Goal: Task Accomplishment & Management: Manage account settings

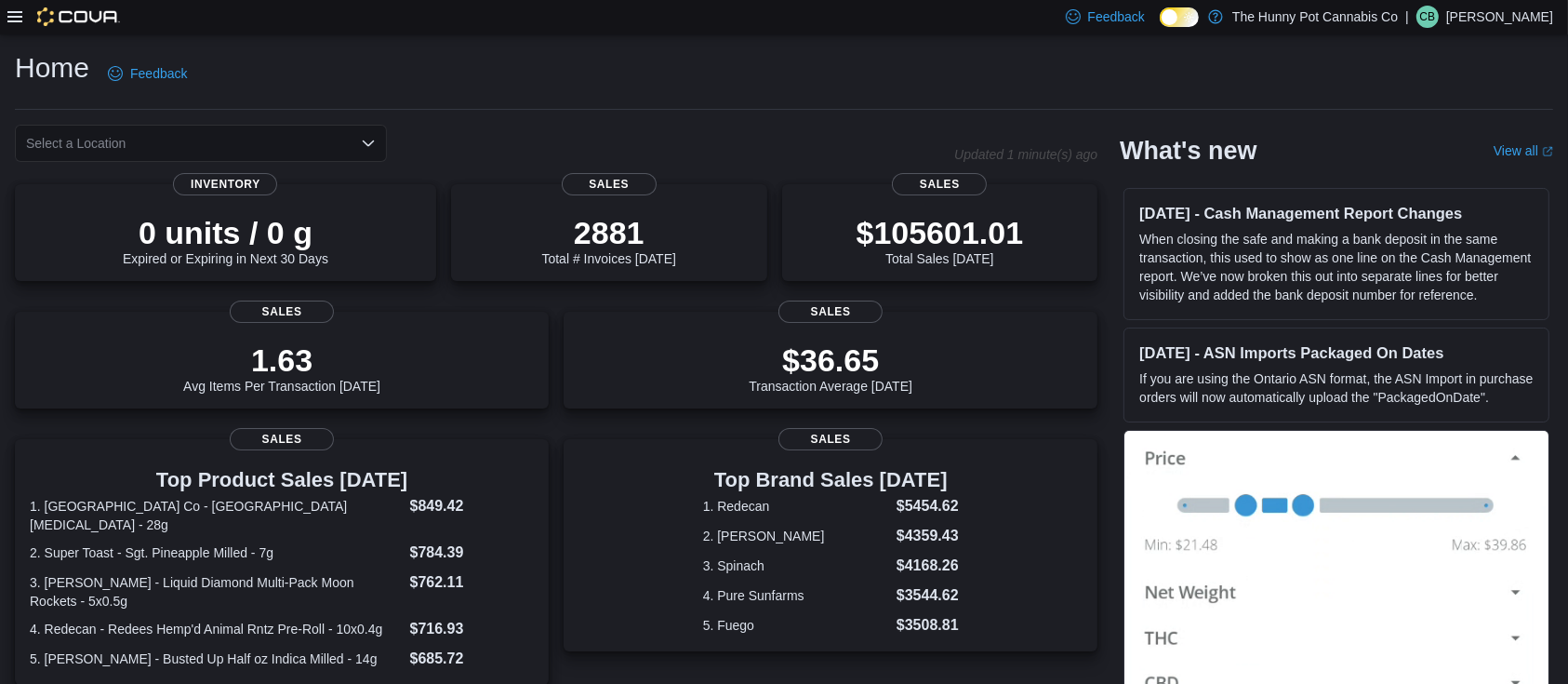
click at [9, 17] on icon at bounding box center [15, 16] width 15 height 11
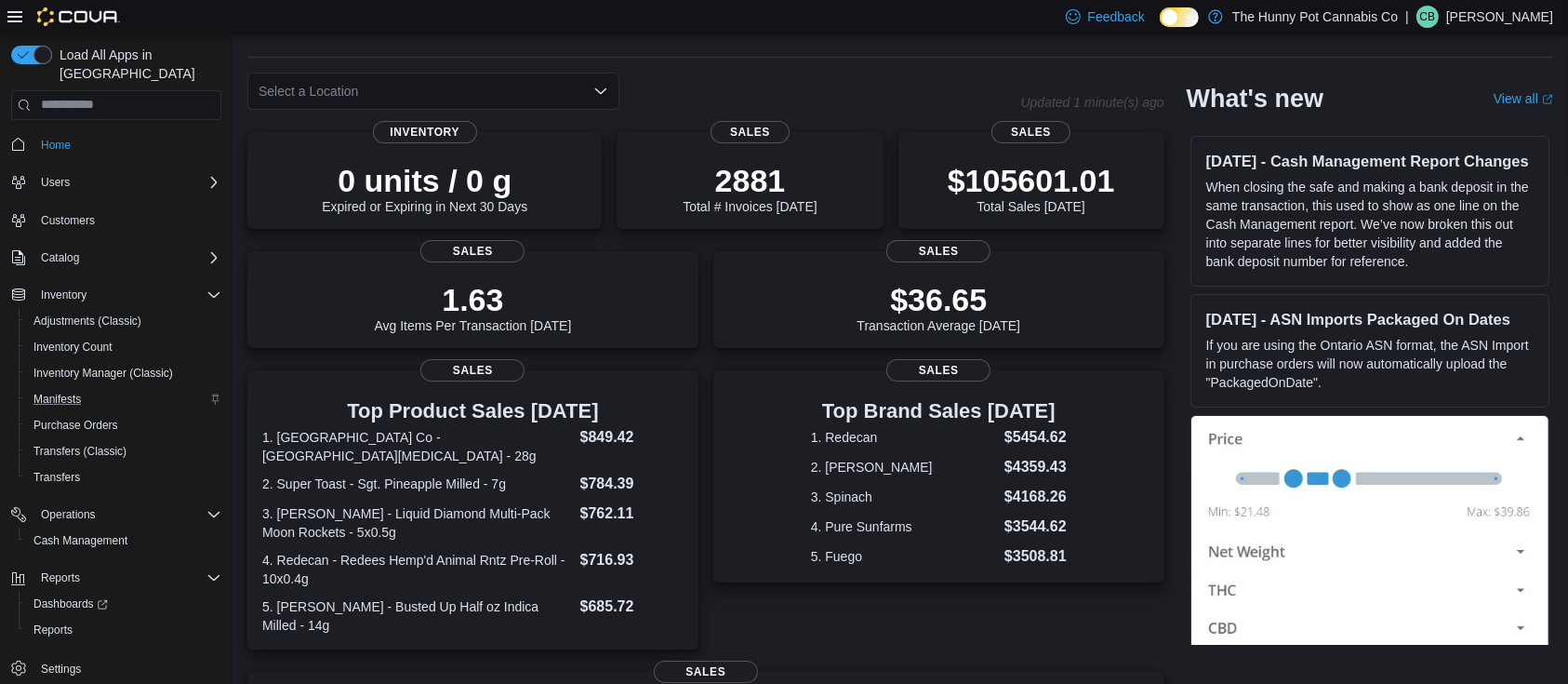
scroll to position [53, 0]
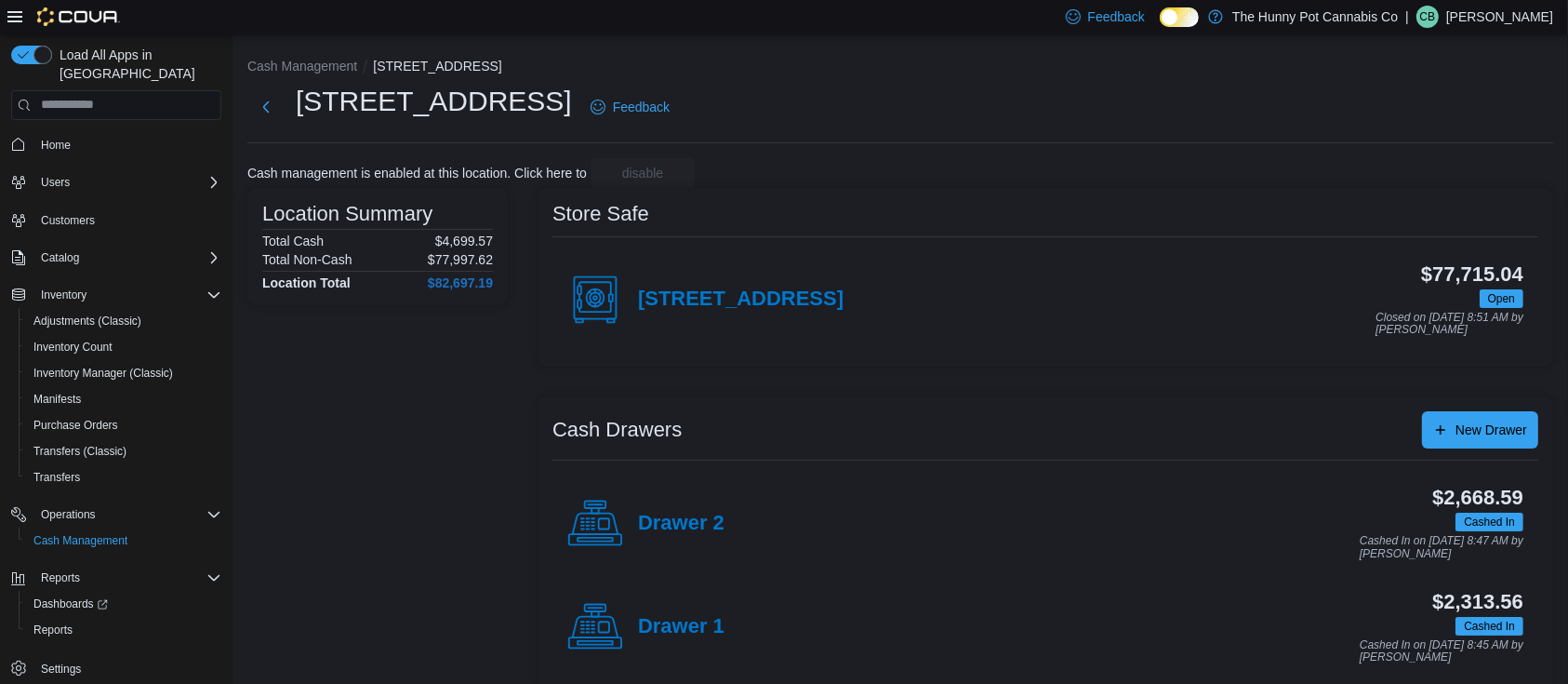
scroll to position [24, 0]
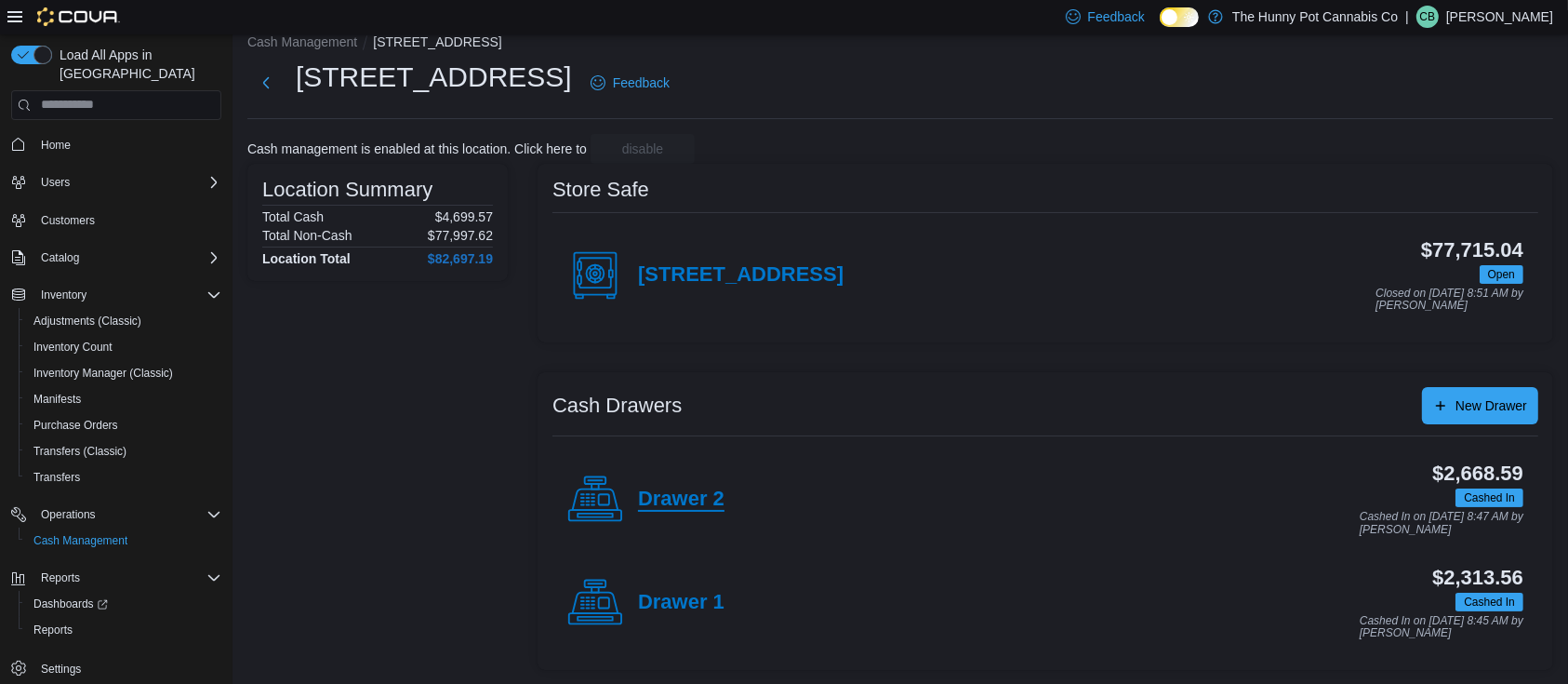
click at [711, 504] on h4 "Drawer 2" at bounding box center [681, 499] width 86 height 24
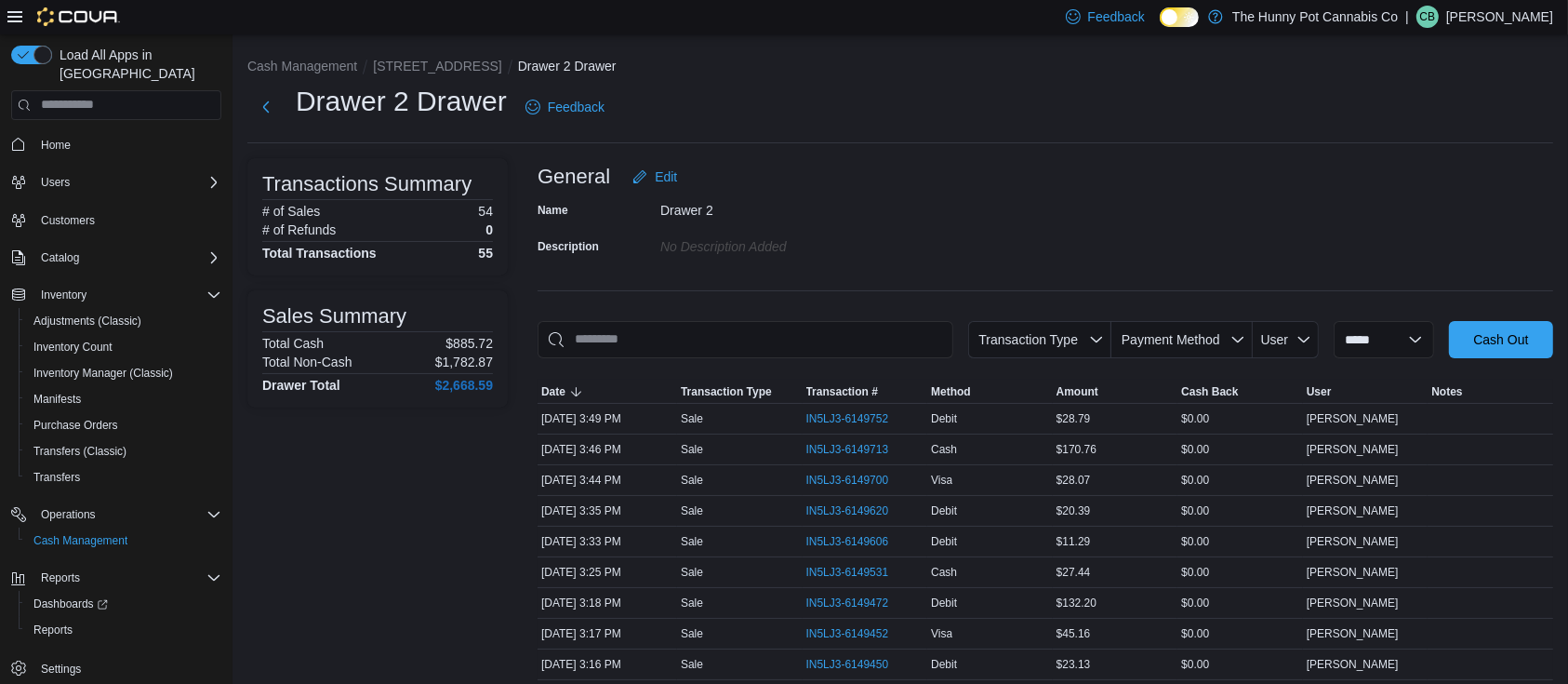
scroll to position [628, 0]
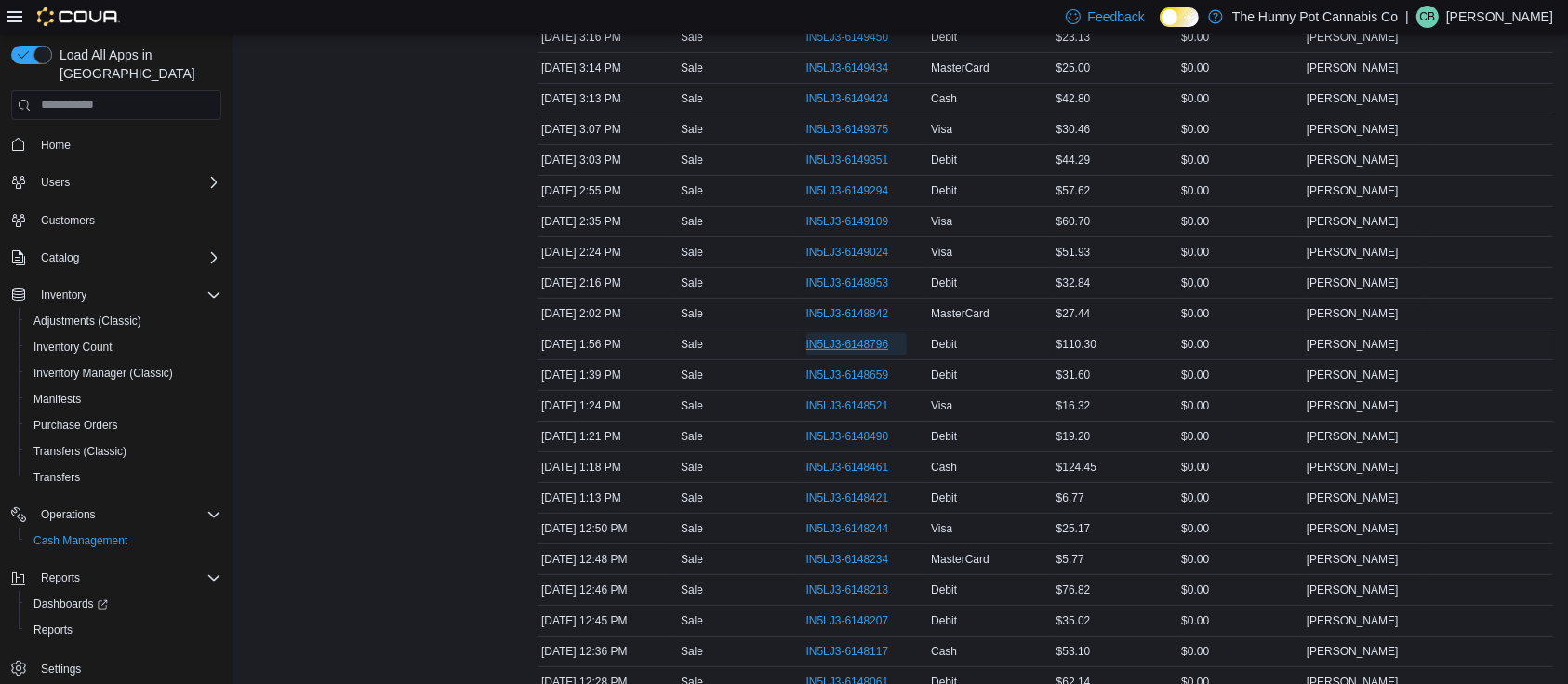
click at [871, 337] on span "IN5LJ3-6148796" at bounding box center [847, 344] width 83 height 15
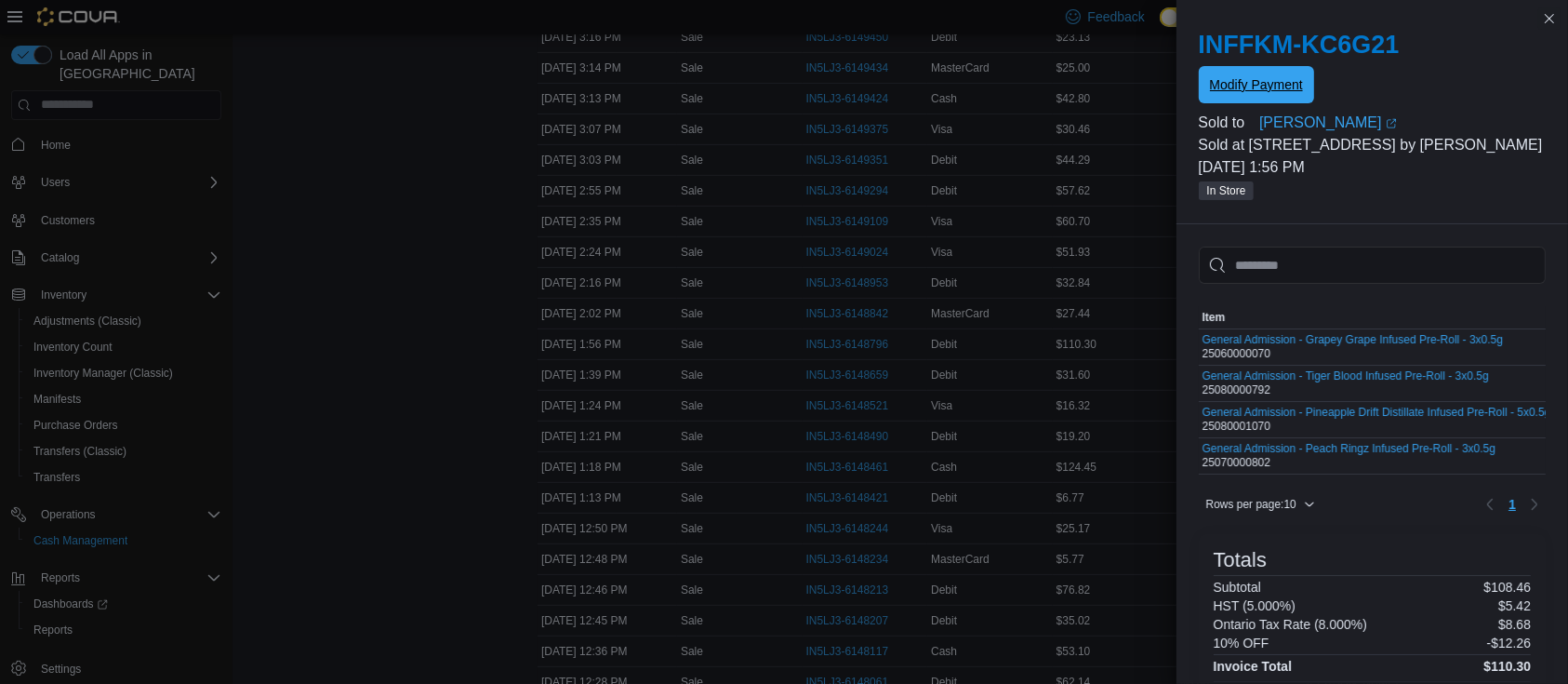
click at [1271, 77] on span "Modify Payment" at bounding box center [1256, 85] width 93 height 18
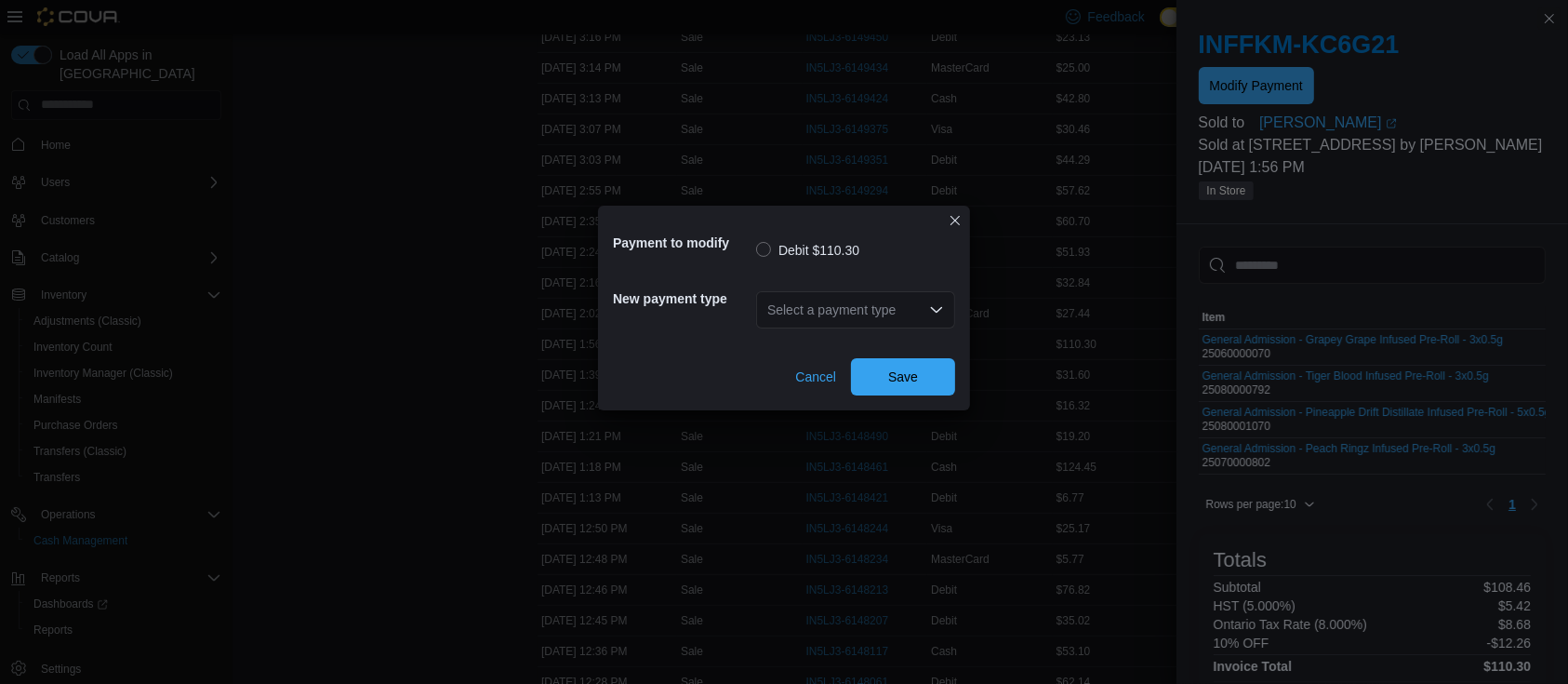
click at [844, 314] on div "Select a payment type" at bounding box center [855, 310] width 199 height 37
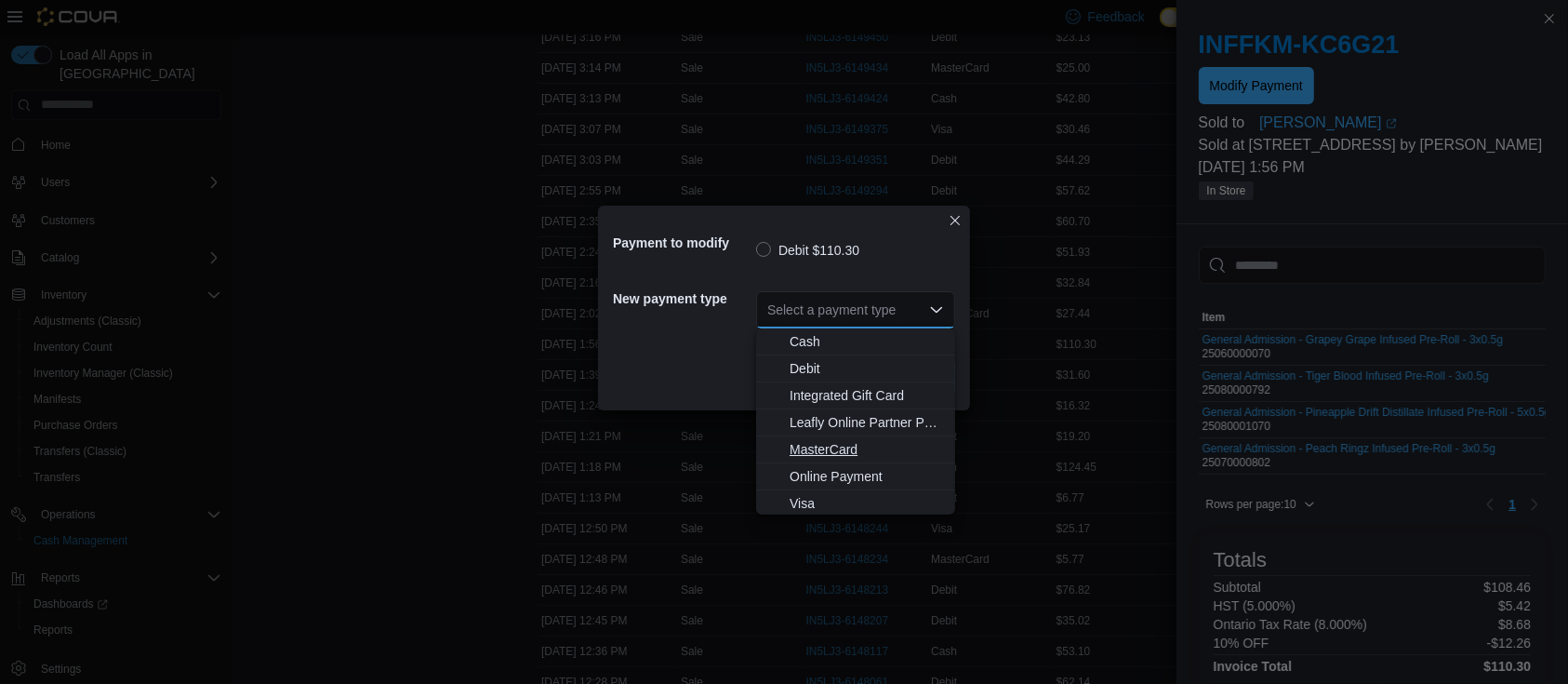
click at [833, 451] on span "MasterCard" at bounding box center [866, 449] width 154 height 18
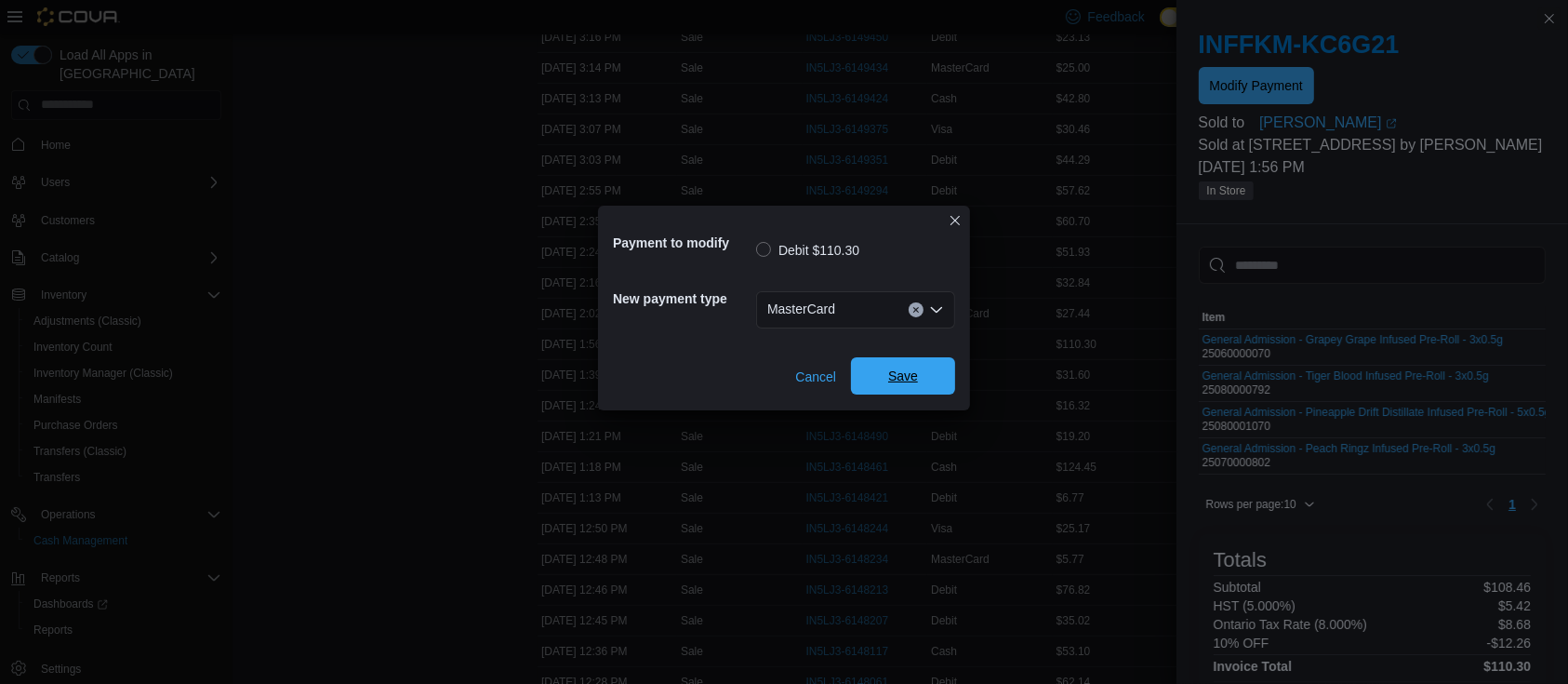
click at [904, 371] on span "Save" at bounding box center [903, 375] width 30 height 18
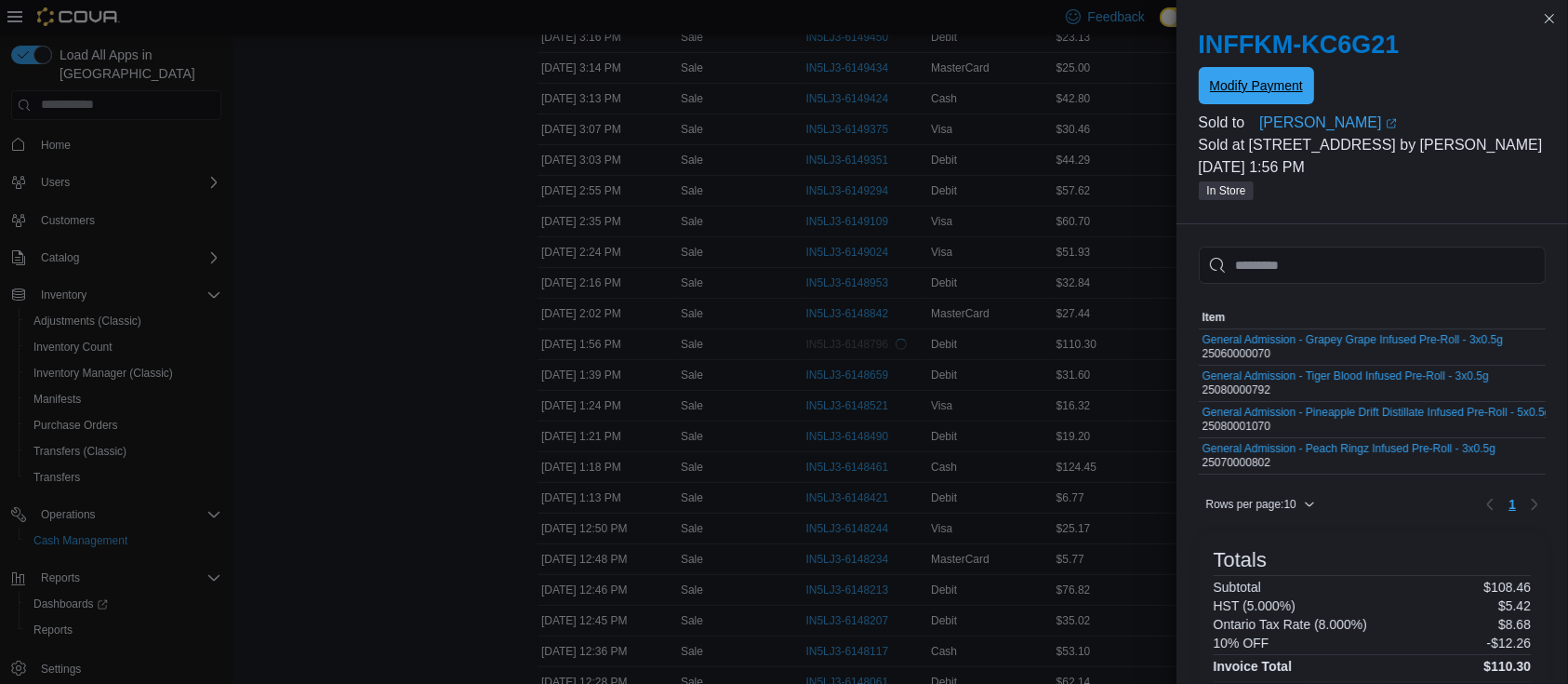
scroll to position [0, 0]
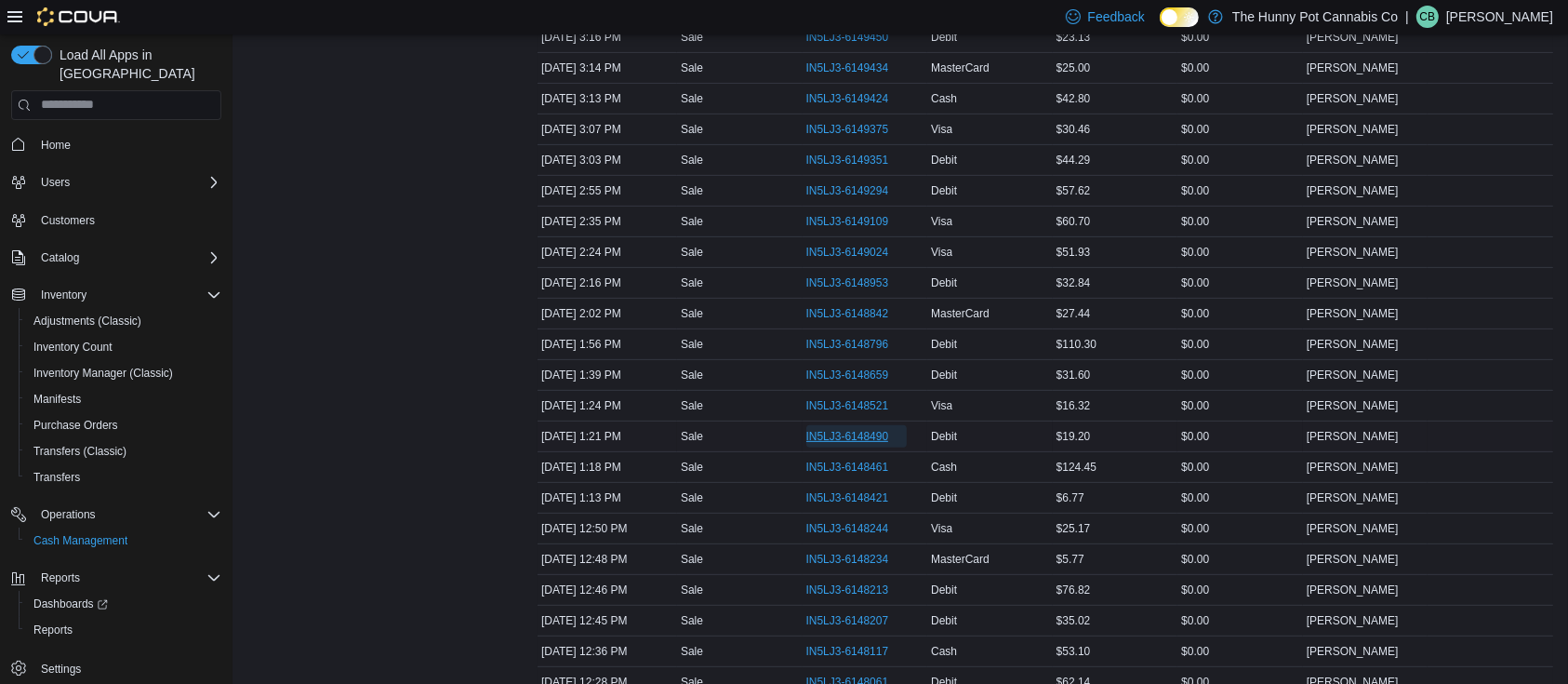
click at [859, 431] on span "IN5LJ3-6148490" at bounding box center [847, 436] width 83 height 15
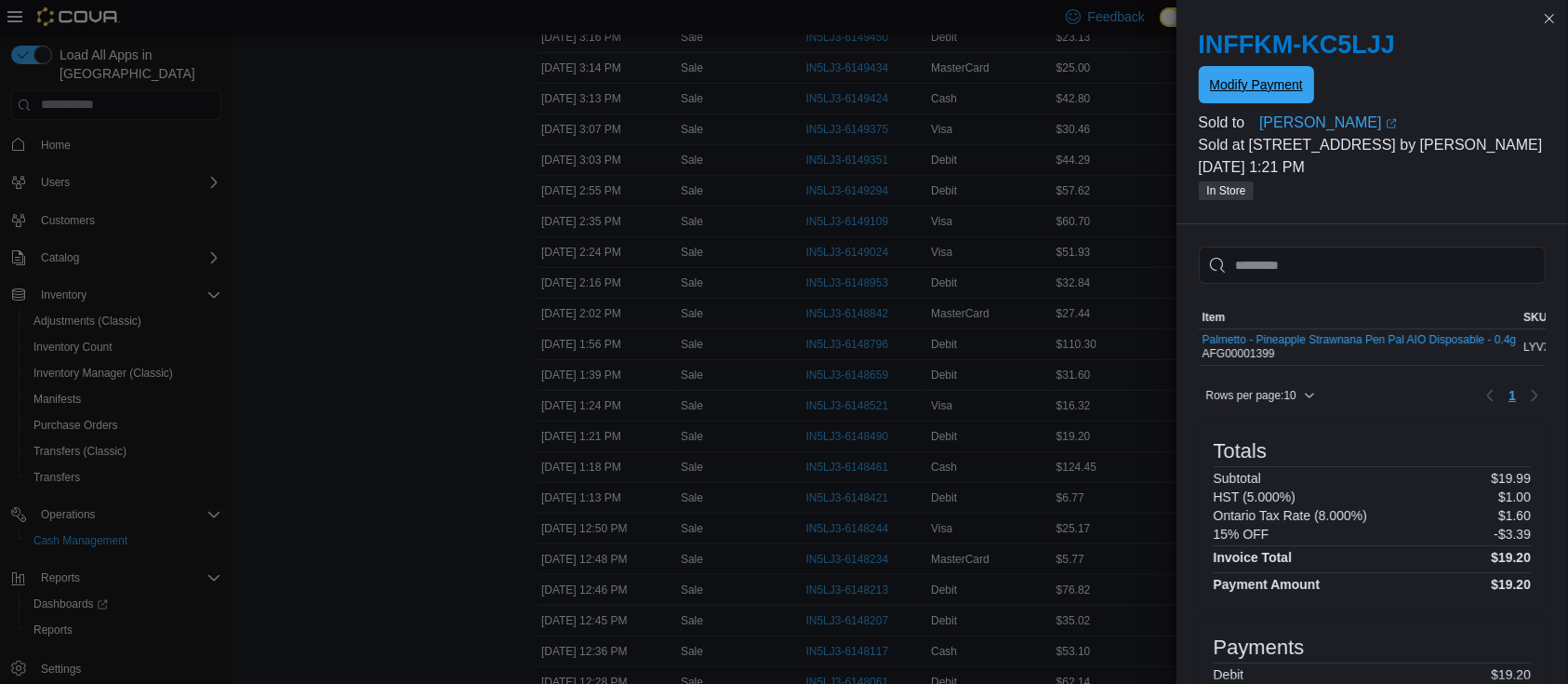
click at [1260, 86] on span "Modify Payment" at bounding box center [1256, 85] width 93 height 18
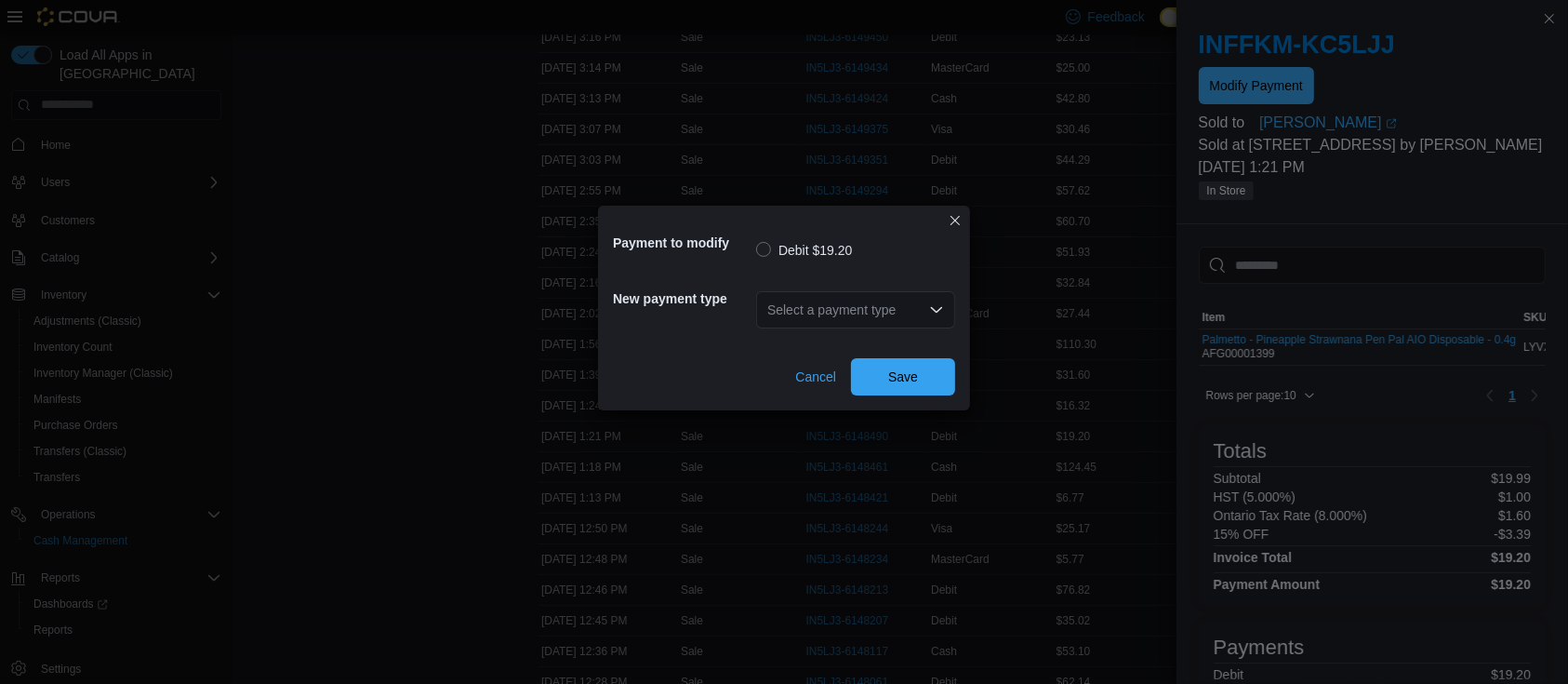
click at [825, 315] on div "Select a payment type" at bounding box center [855, 310] width 199 height 37
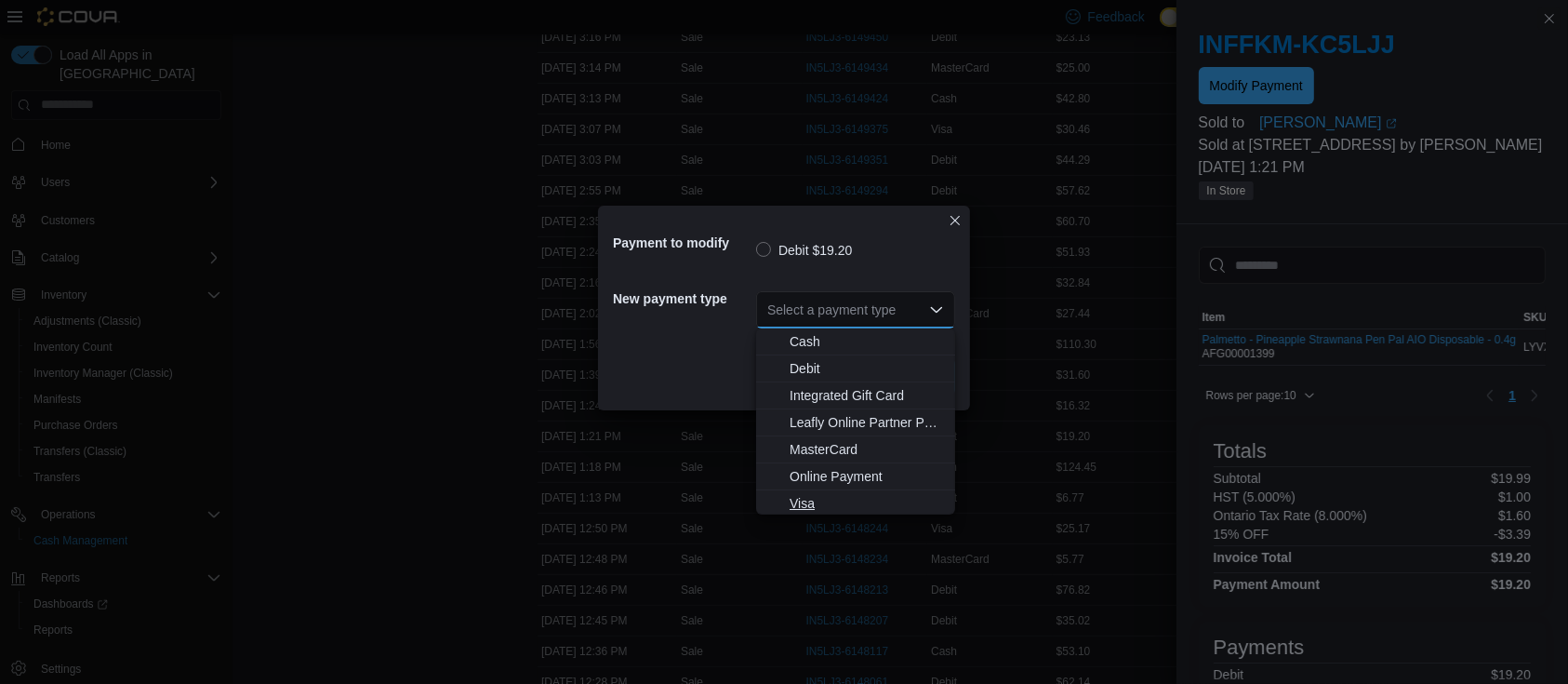
click at [796, 497] on span "Visa" at bounding box center [866, 503] width 154 height 18
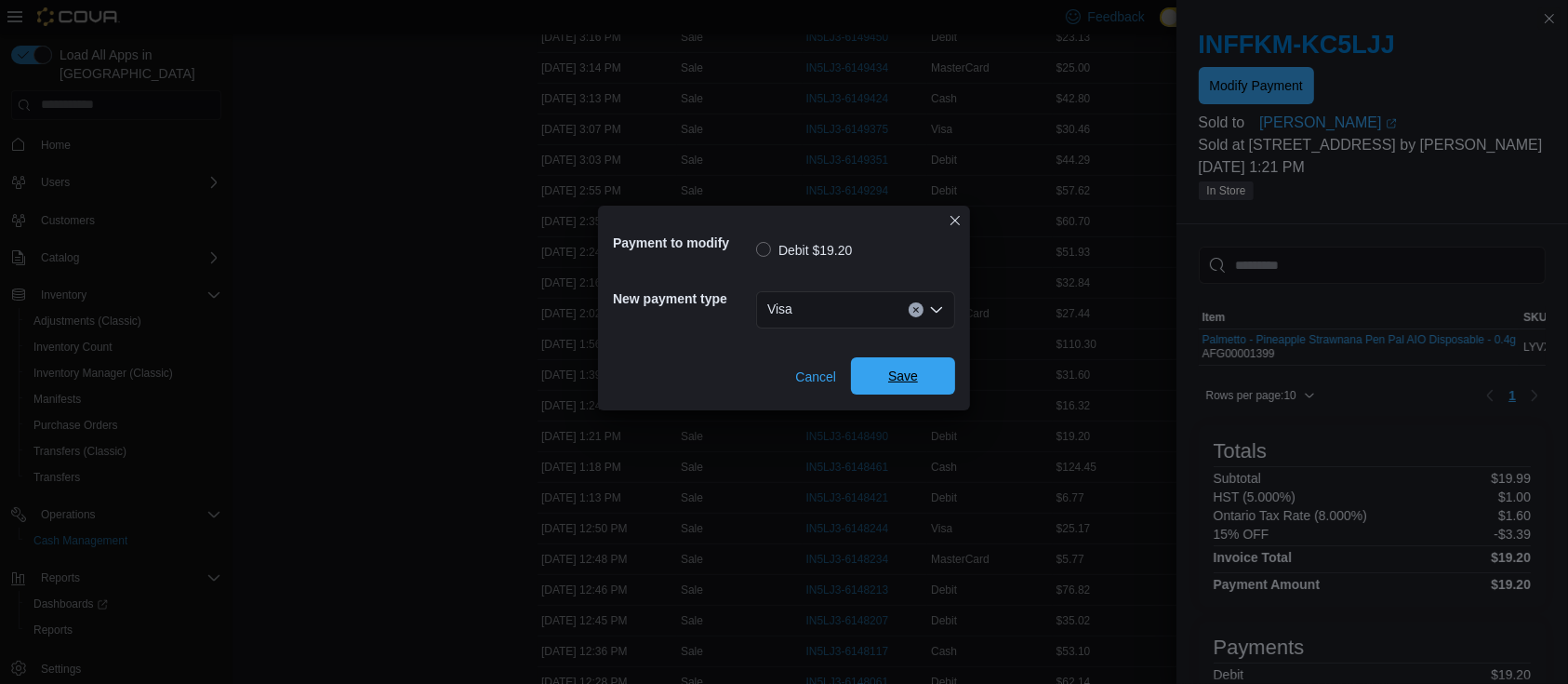
click at [916, 384] on span "Save" at bounding box center [903, 375] width 30 height 18
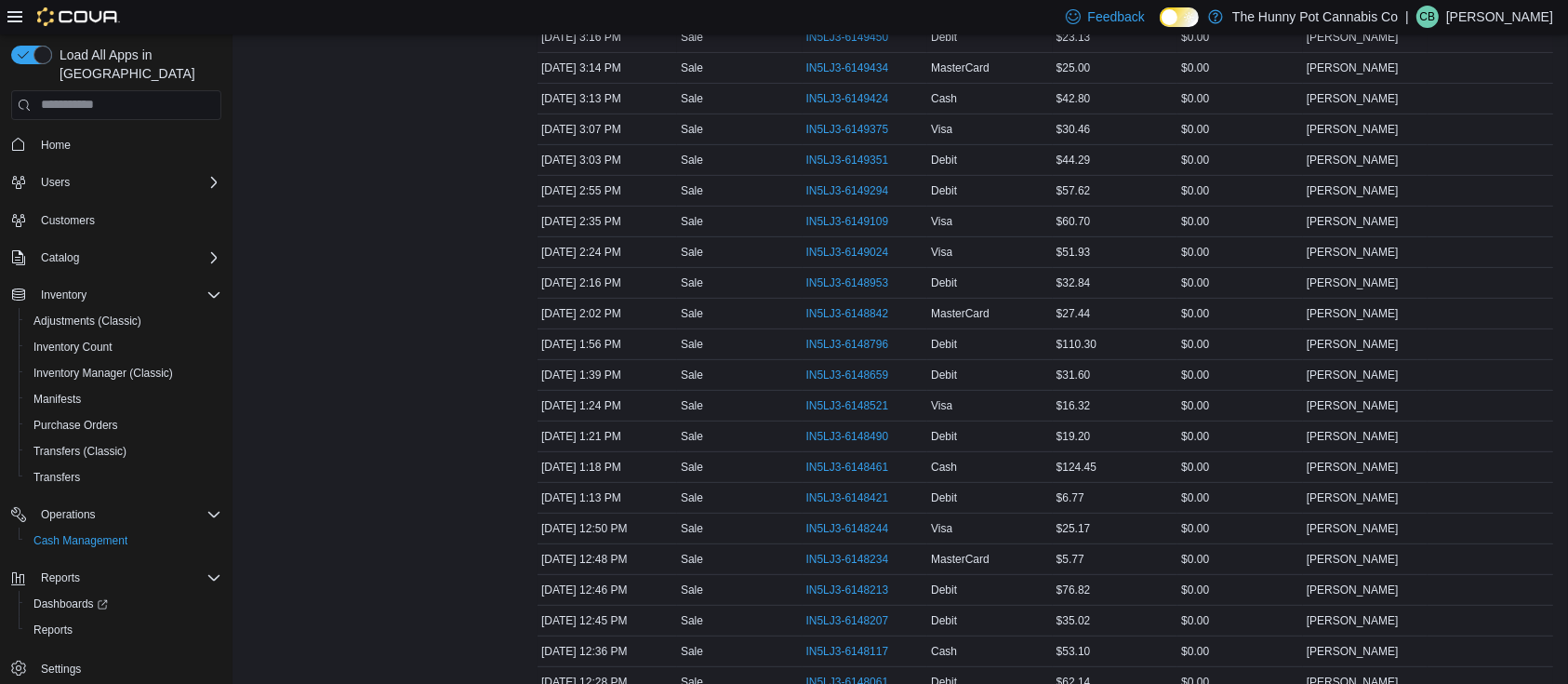
scroll to position [1485, 0]
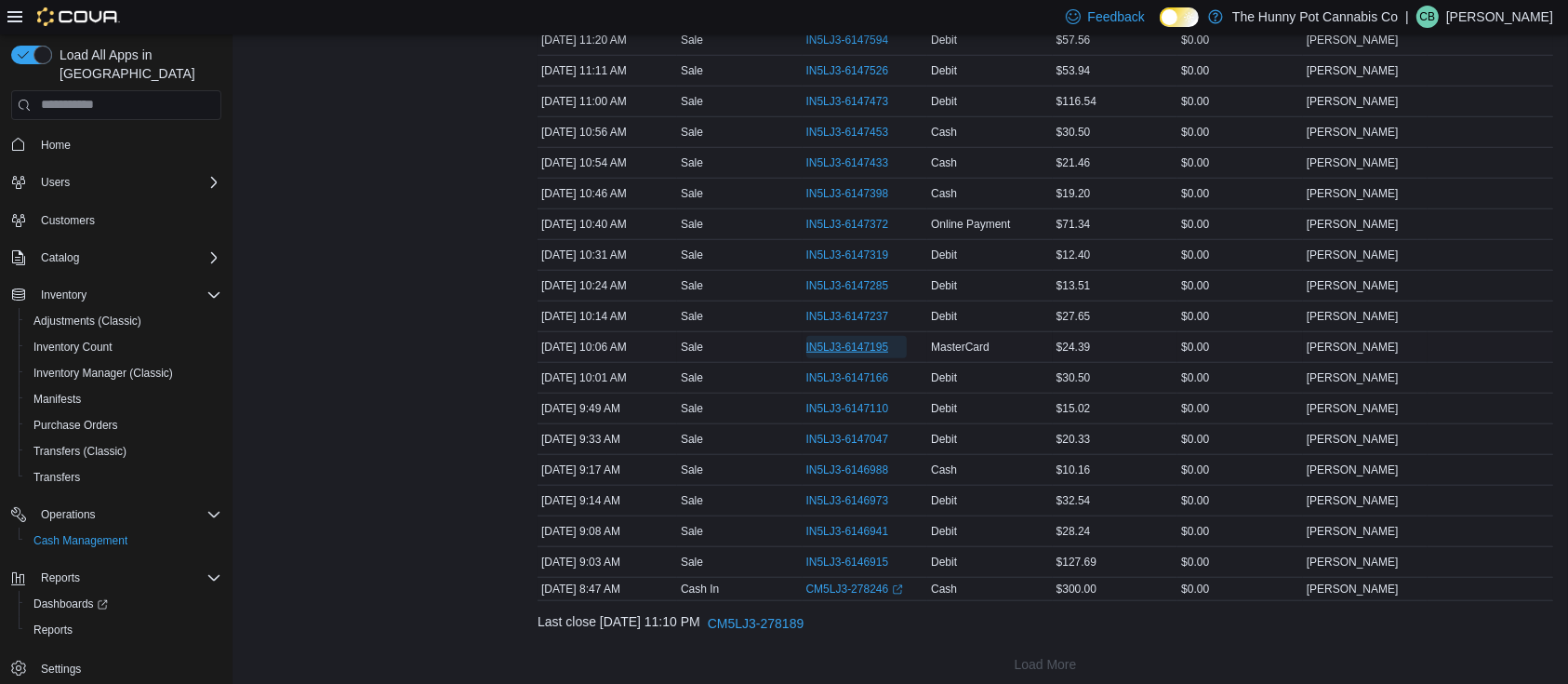
click at [833, 343] on span "IN5LJ3-6147195" at bounding box center [847, 347] width 83 height 15
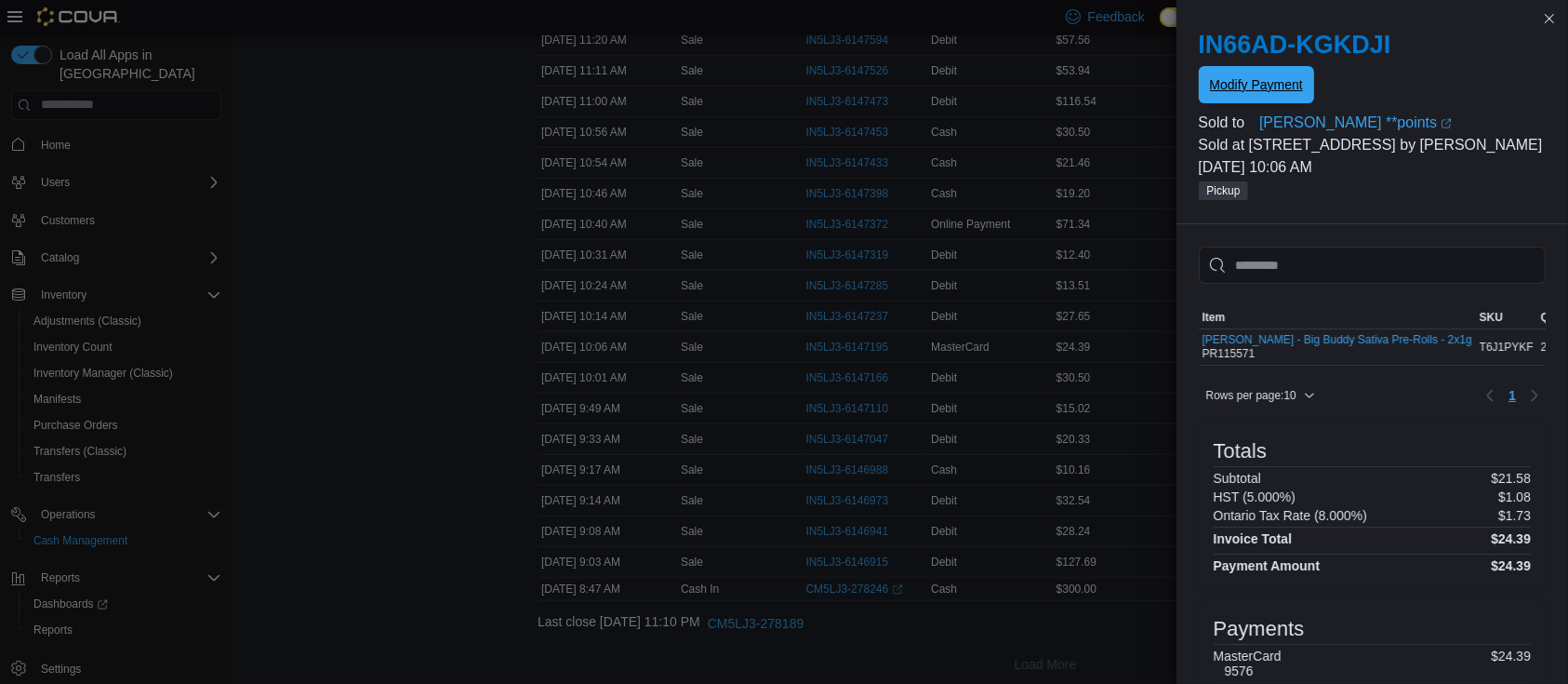
click at [1250, 93] on span "Modify Payment" at bounding box center [1256, 85] width 93 height 18
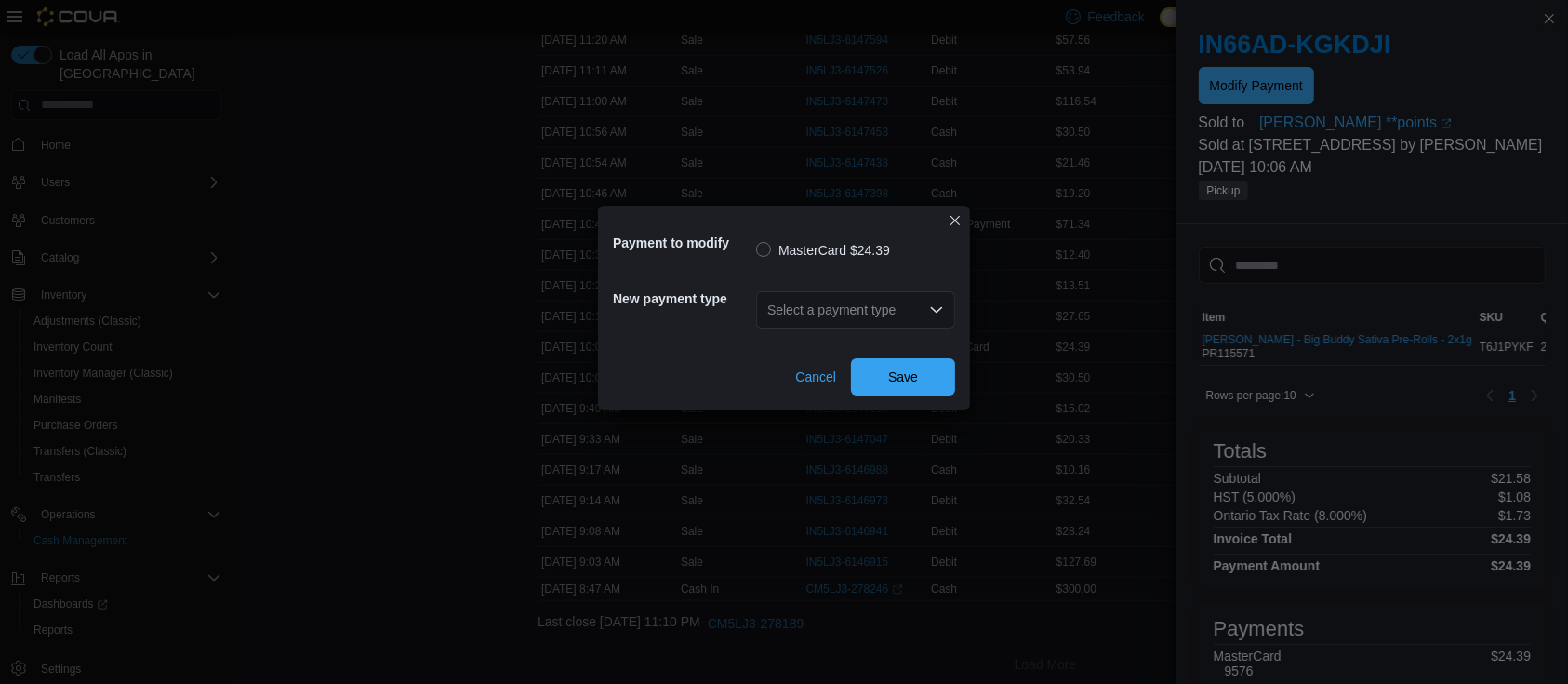
click at [817, 320] on div "Select a payment type" at bounding box center [855, 310] width 199 height 37
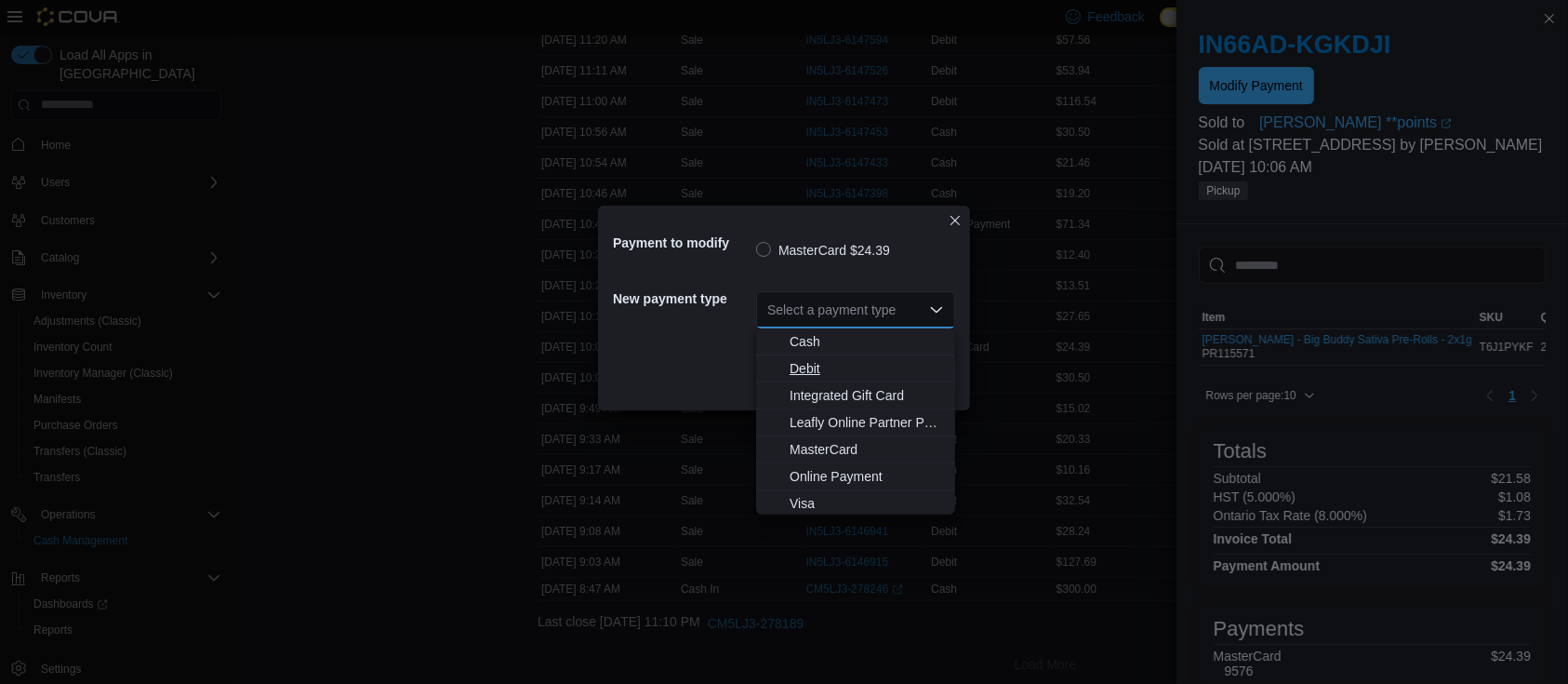
click at [827, 368] on span "Debit" at bounding box center [866, 368] width 154 height 18
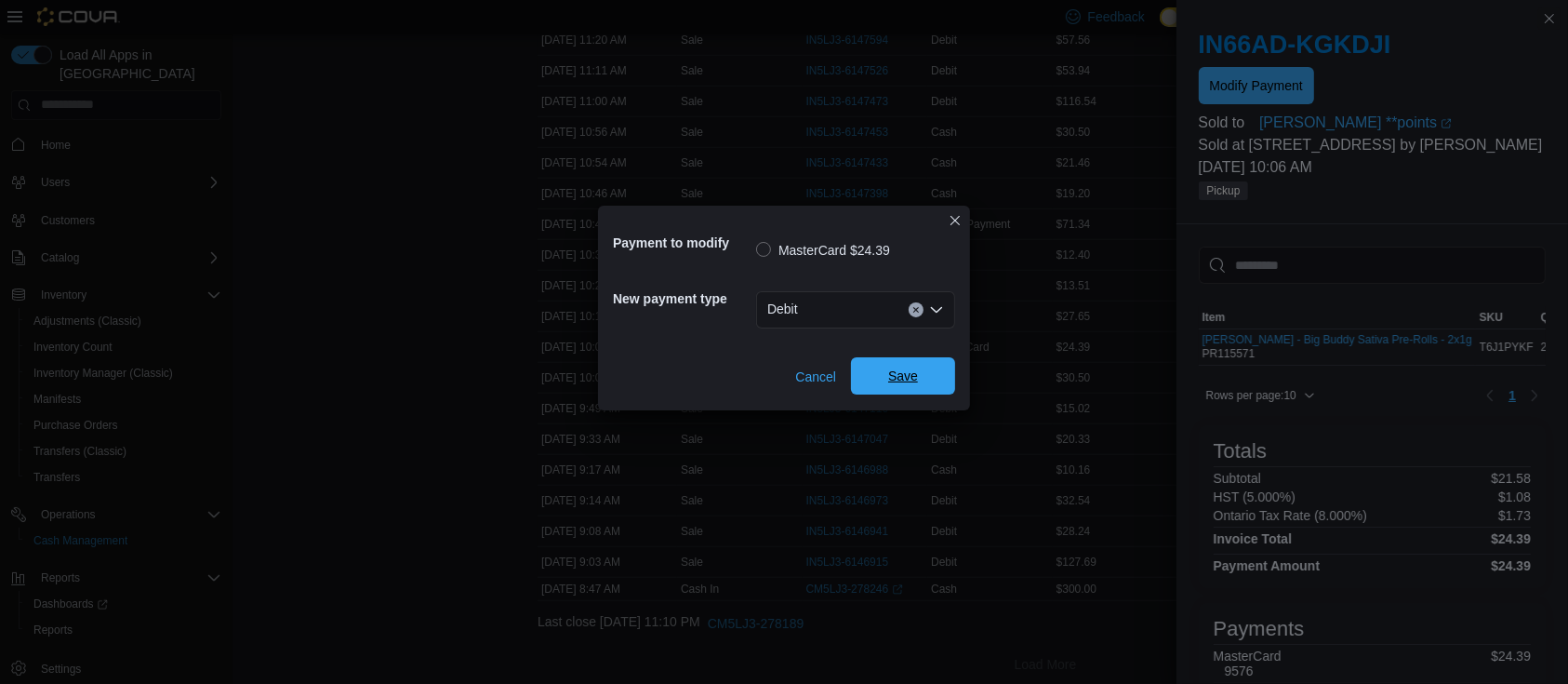
click at [910, 378] on span "Save" at bounding box center [903, 375] width 30 height 18
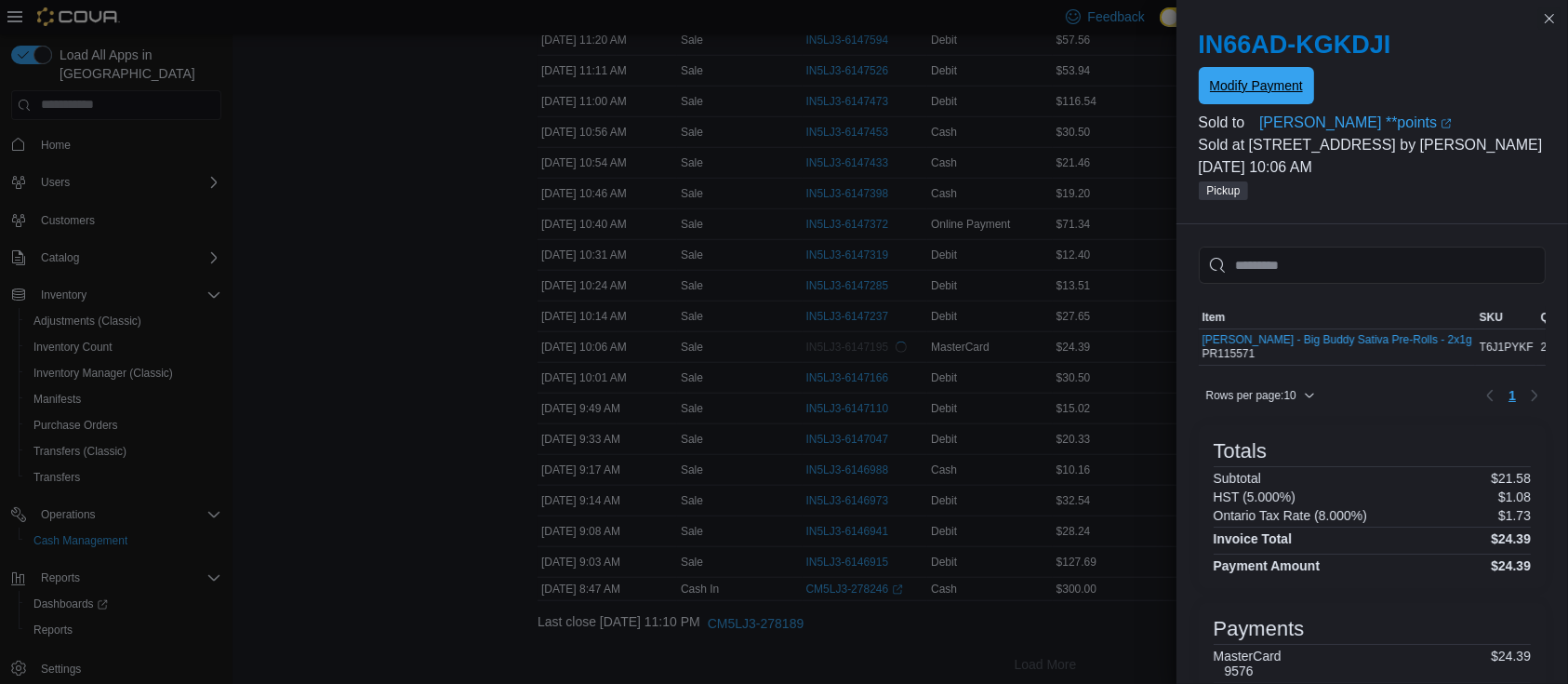
scroll to position [0, 0]
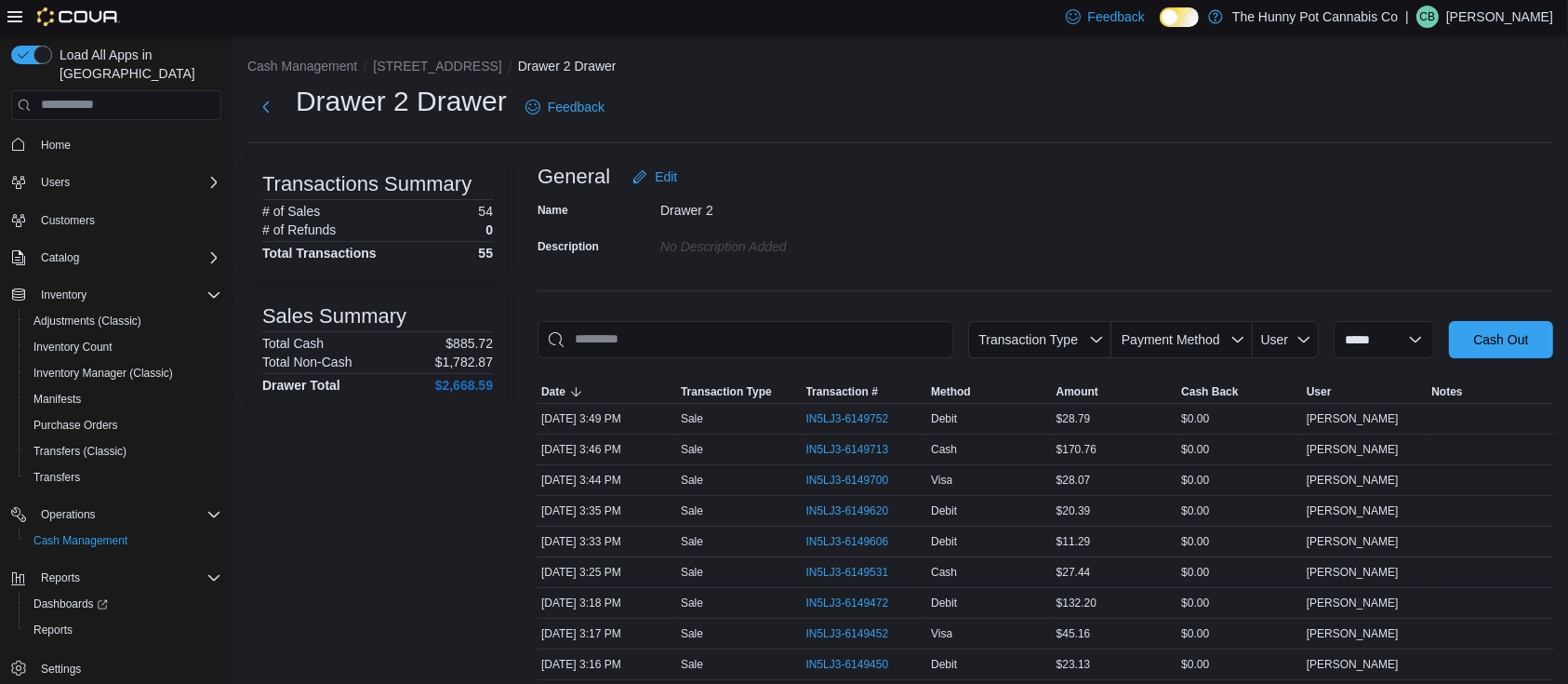
click at [420, 56] on li "[STREET_ADDRESS]" at bounding box center [445, 65] width 144 height 18
click at [420, 60] on button "[STREET_ADDRESS]" at bounding box center [437, 65] width 128 height 15
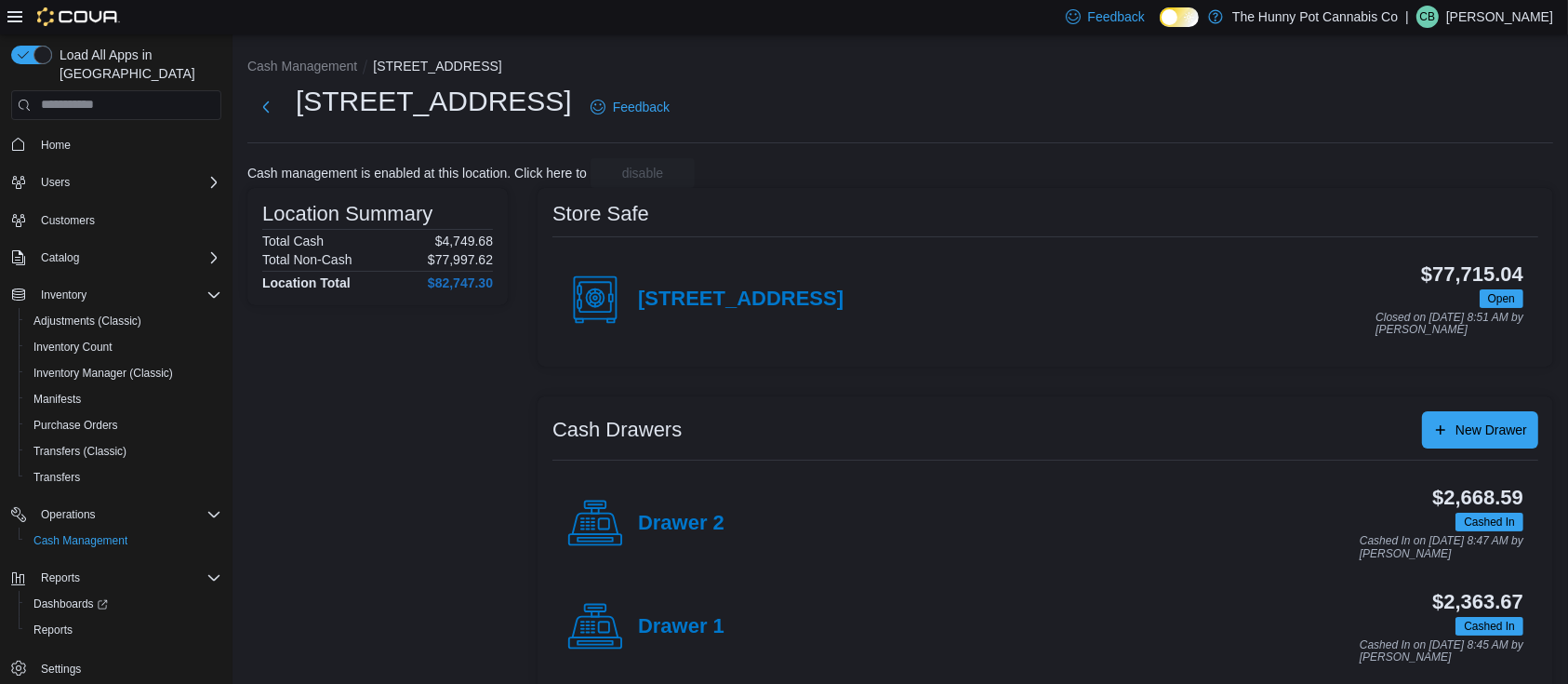
click at [673, 638] on div "Drawer 1" at bounding box center [646, 627] width 157 height 55
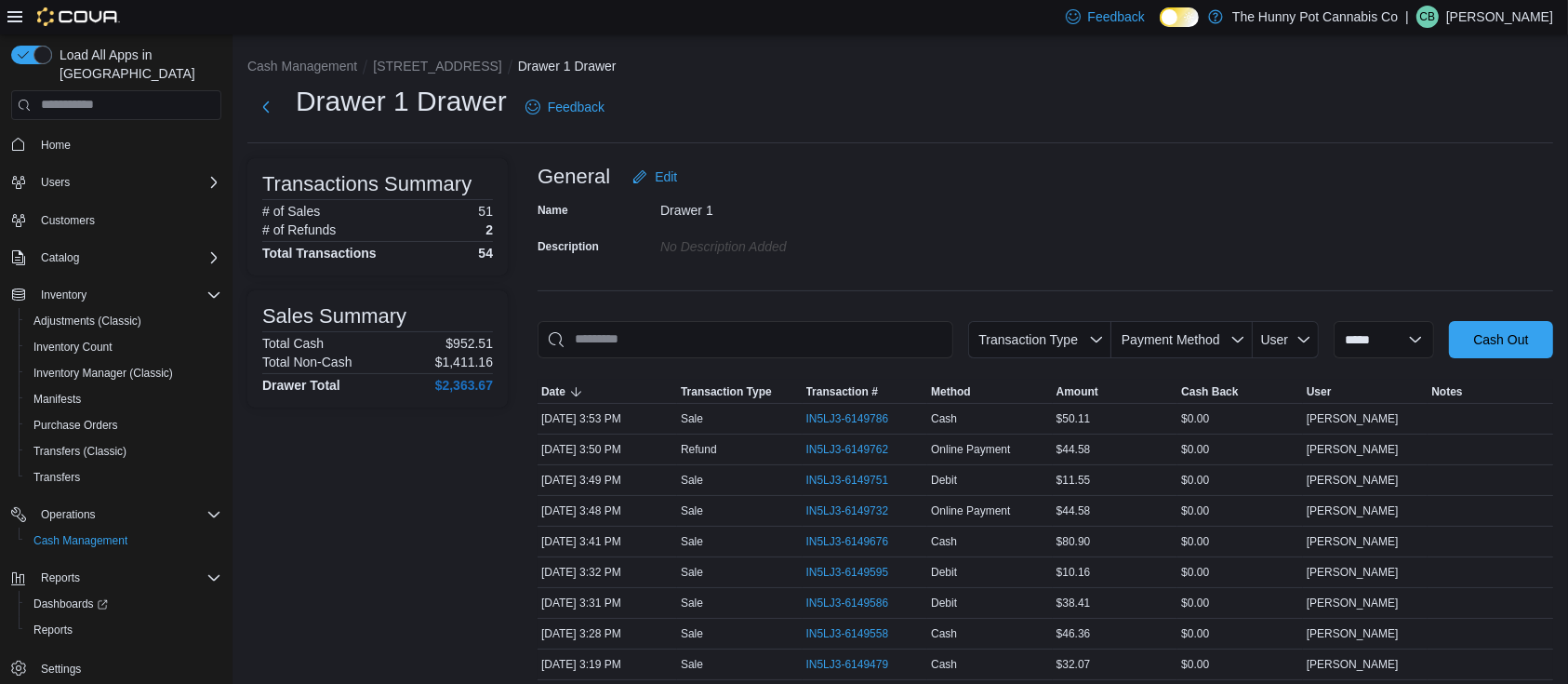
scroll to position [628, 0]
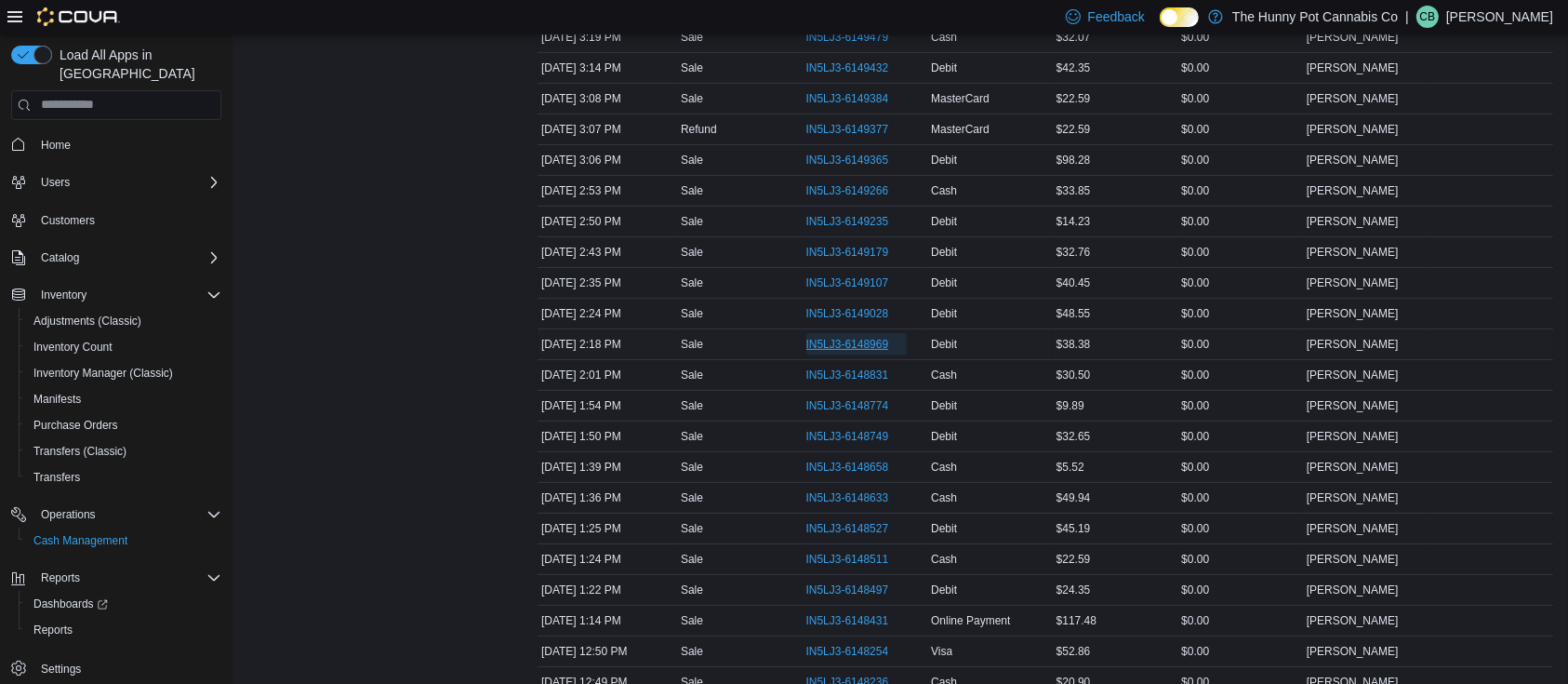
click at [849, 348] on span "IN5LJ3-6148969" at bounding box center [847, 344] width 83 height 15
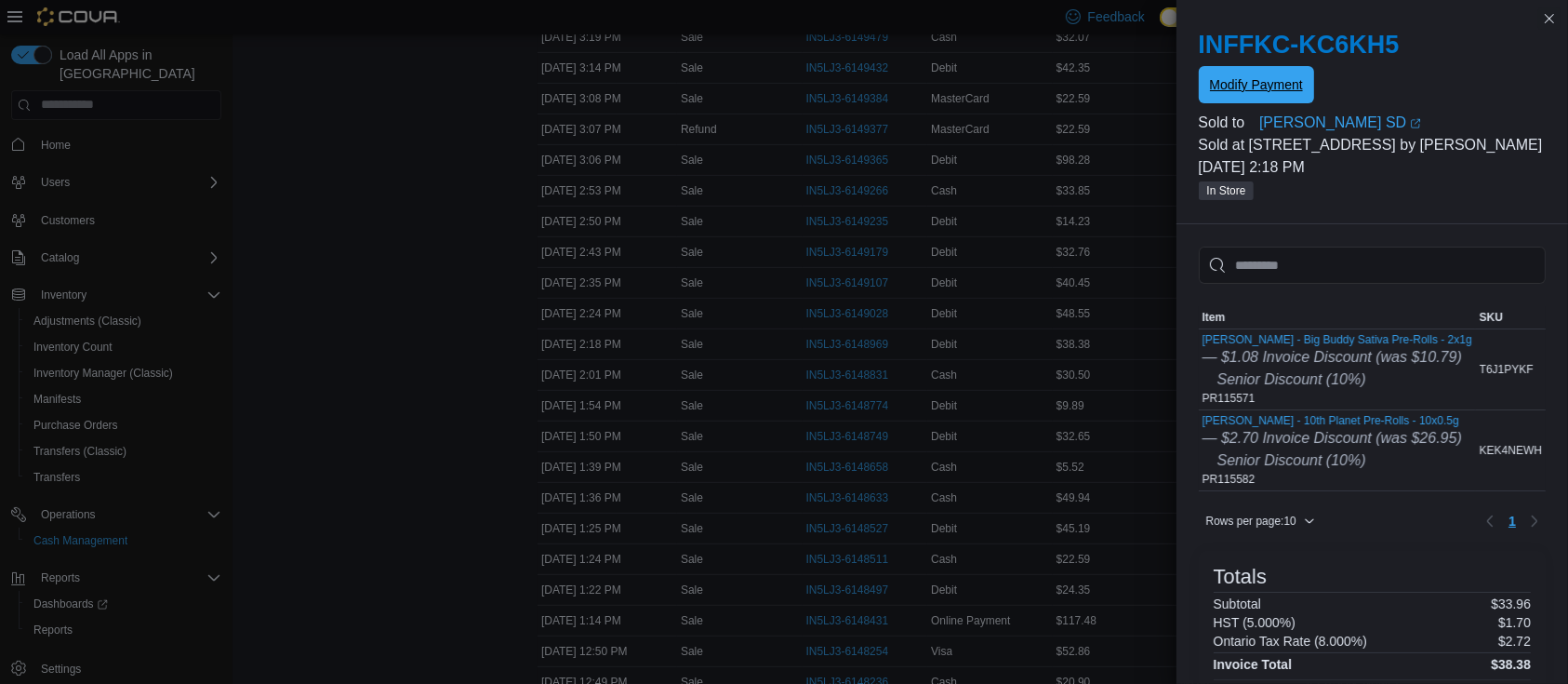
click at [1224, 76] on span "Modify Payment" at bounding box center [1256, 85] width 93 height 37
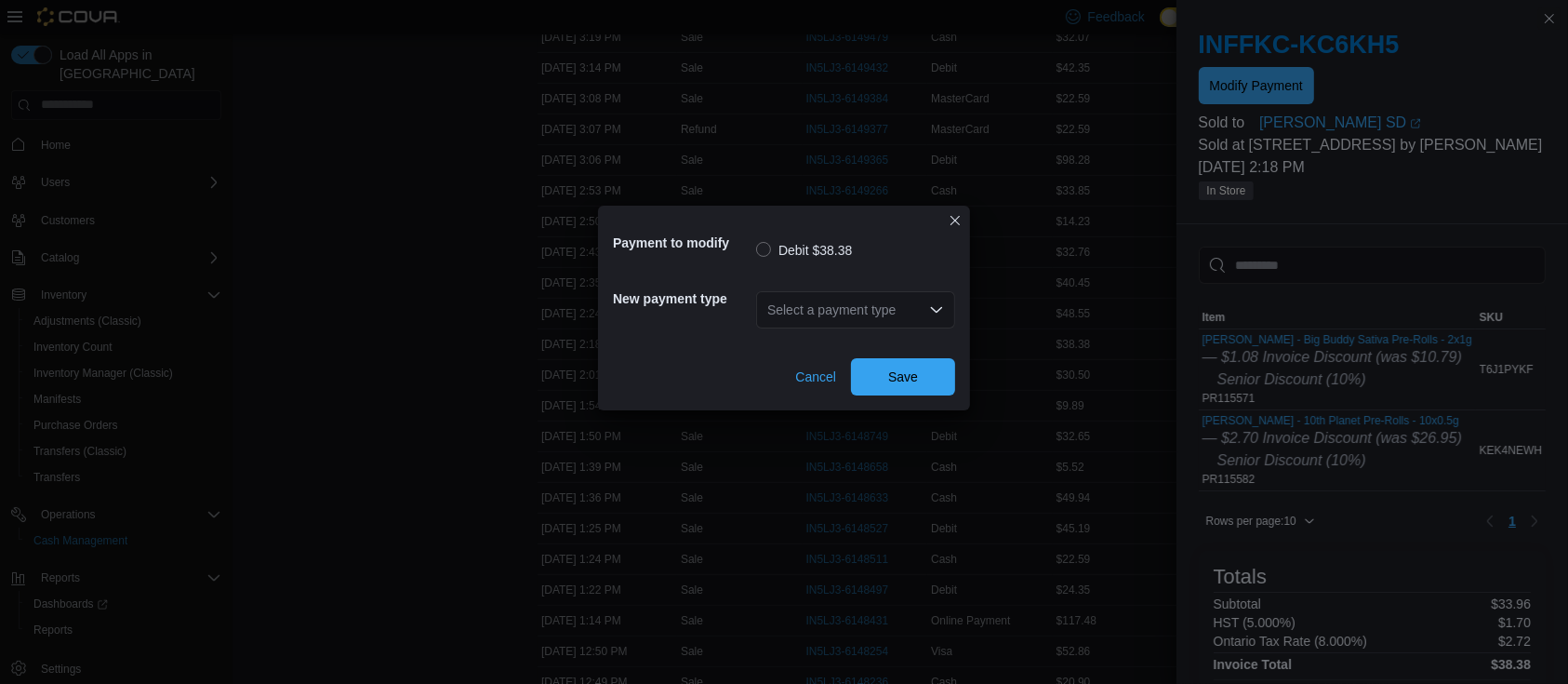
click at [809, 307] on div "Select a payment type" at bounding box center [855, 310] width 199 height 37
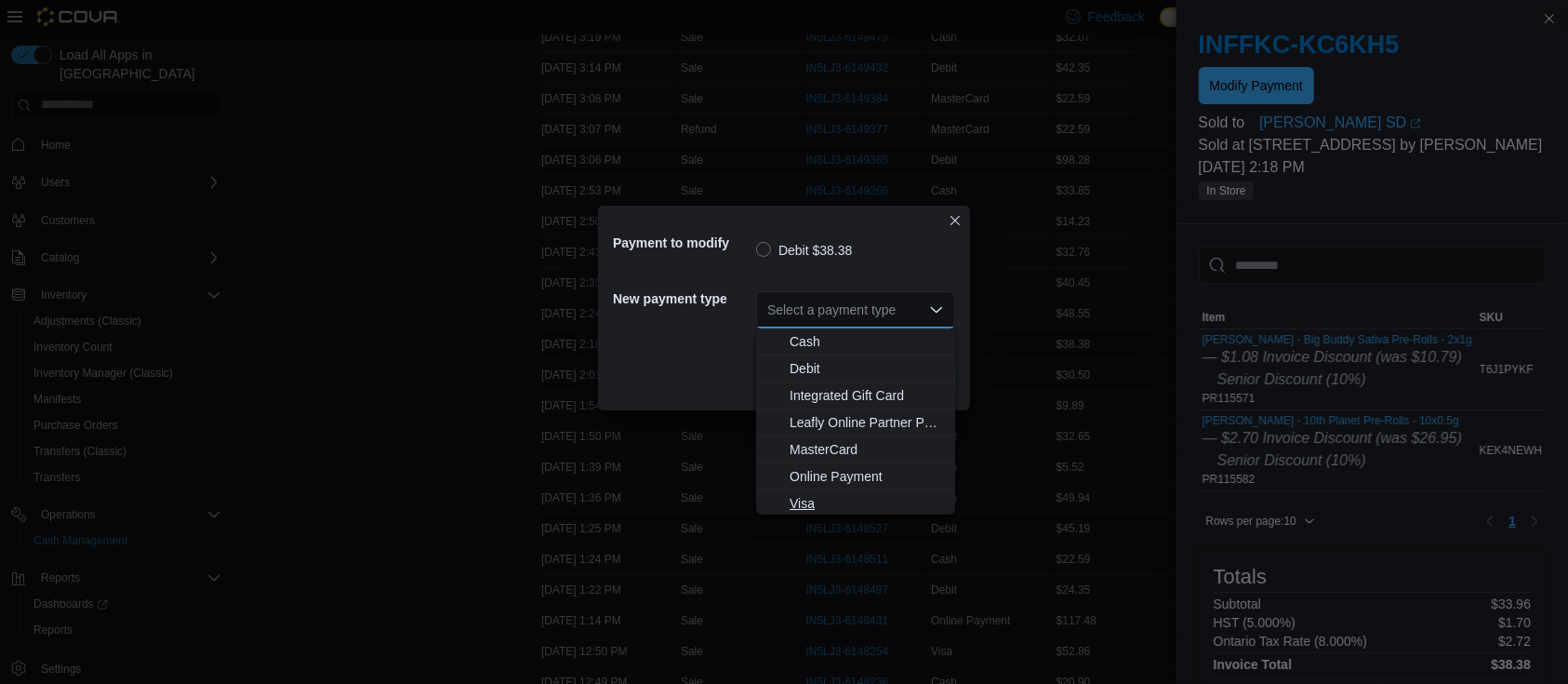
click at [804, 496] on span "Visa" at bounding box center [866, 503] width 154 height 18
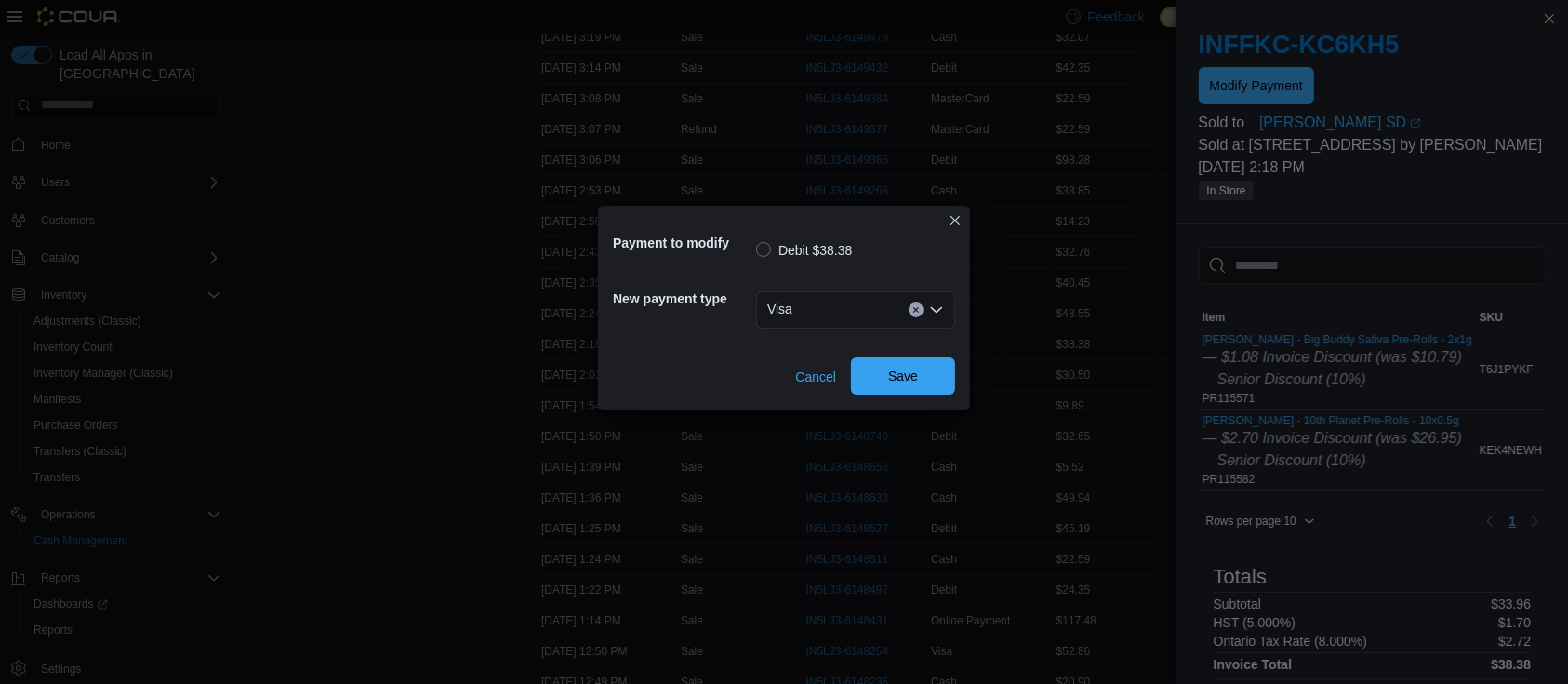
click at [916, 378] on span "Save" at bounding box center [903, 375] width 30 height 18
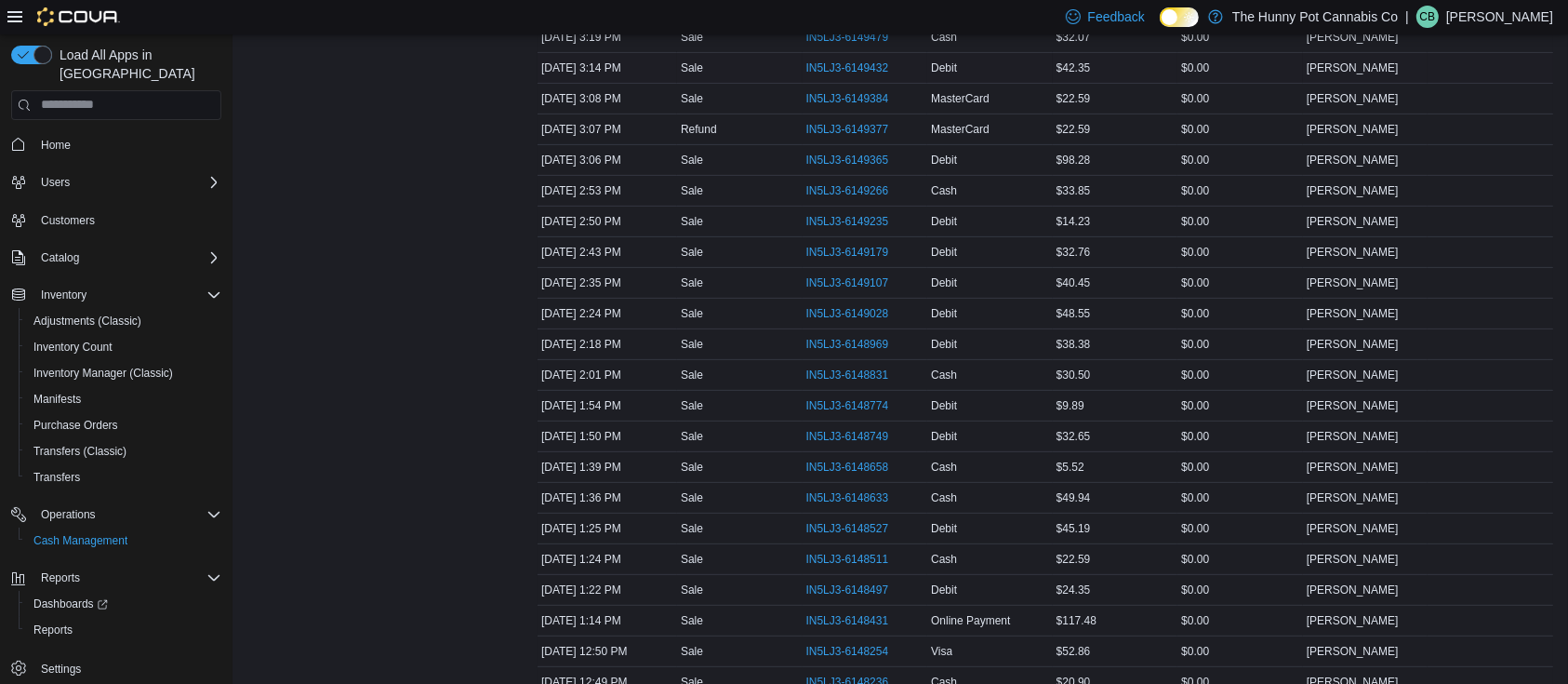
scroll to position [1056, 0]
click at [859, 338] on span "IN5LJ3-6148016" at bounding box center [847, 345] width 83 height 15
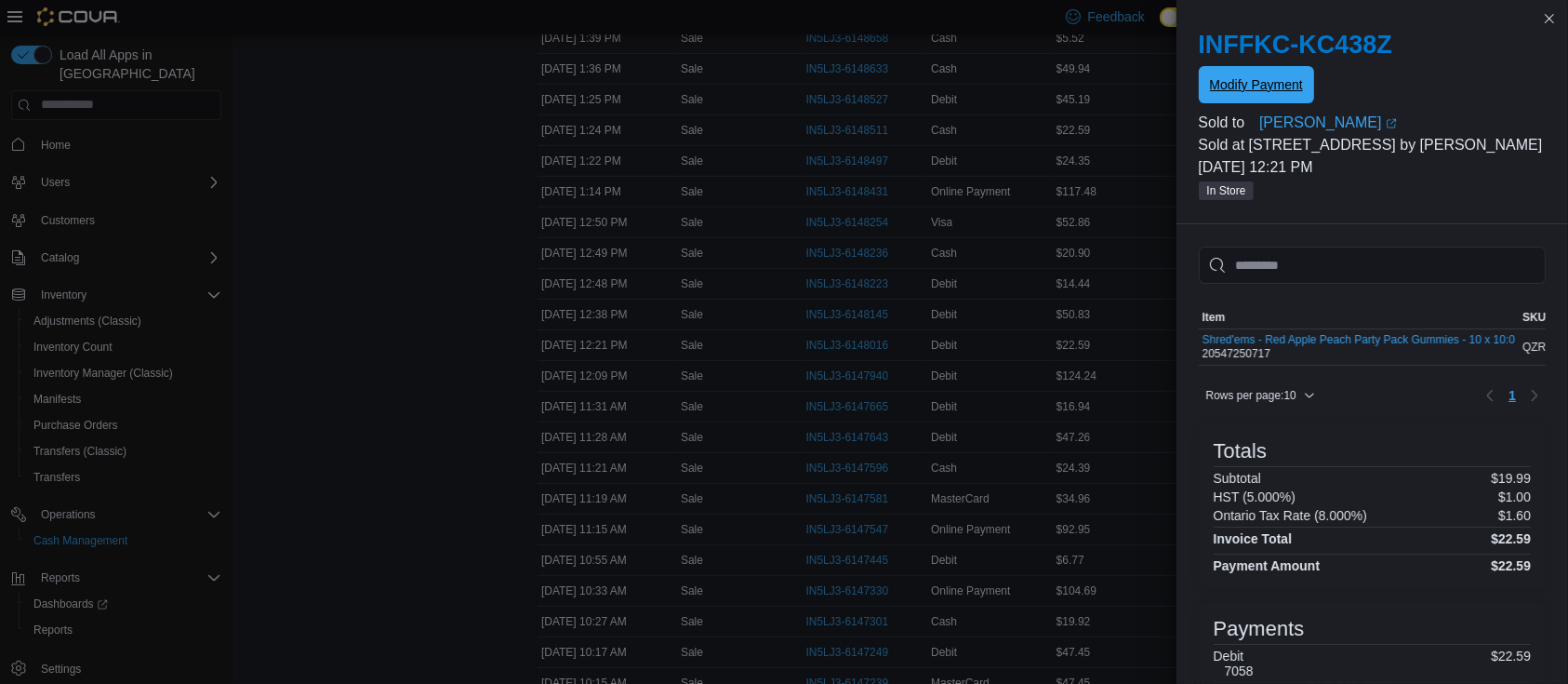
click at [1251, 79] on span "Modify Payment" at bounding box center [1256, 85] width 93 height 18
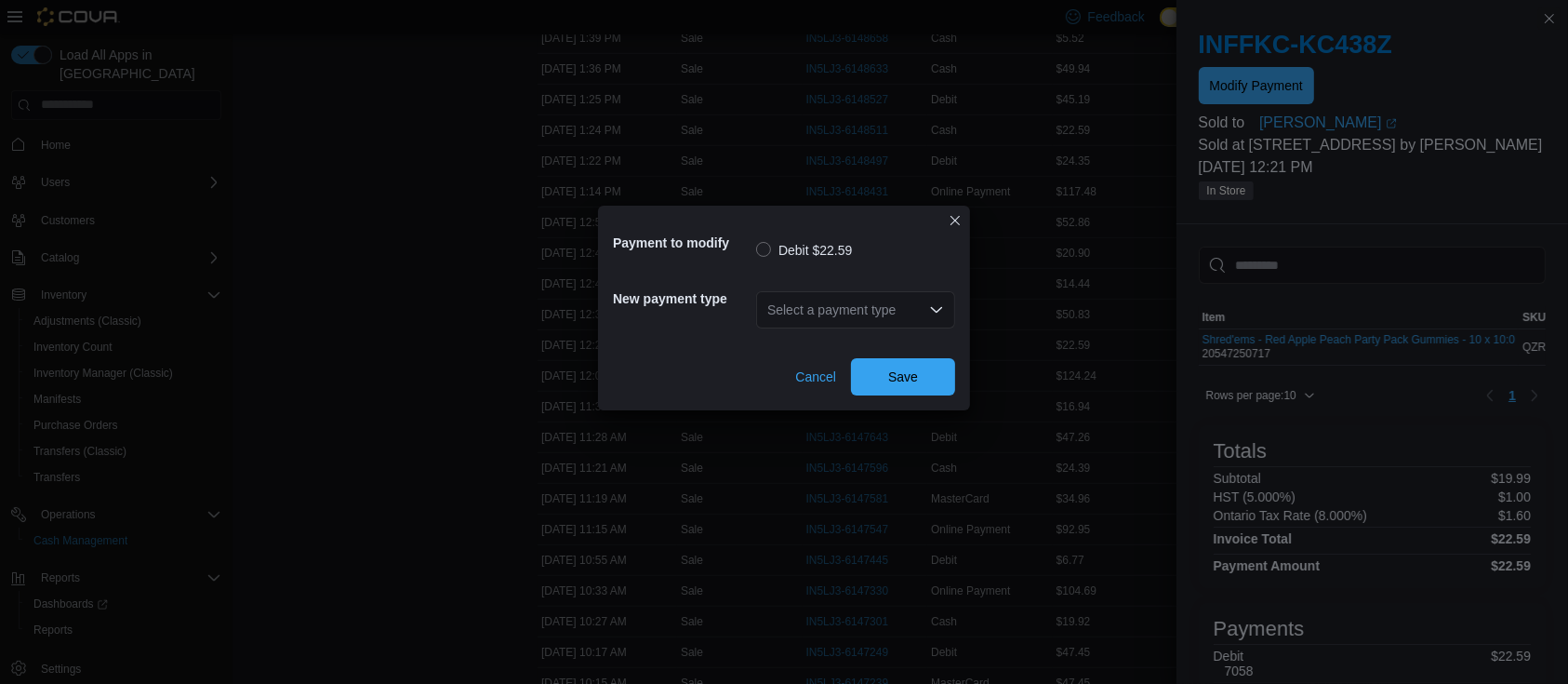
click at [869, 294] on div "Select a payment type" at bounding box center [855, 310] width 199 height 37
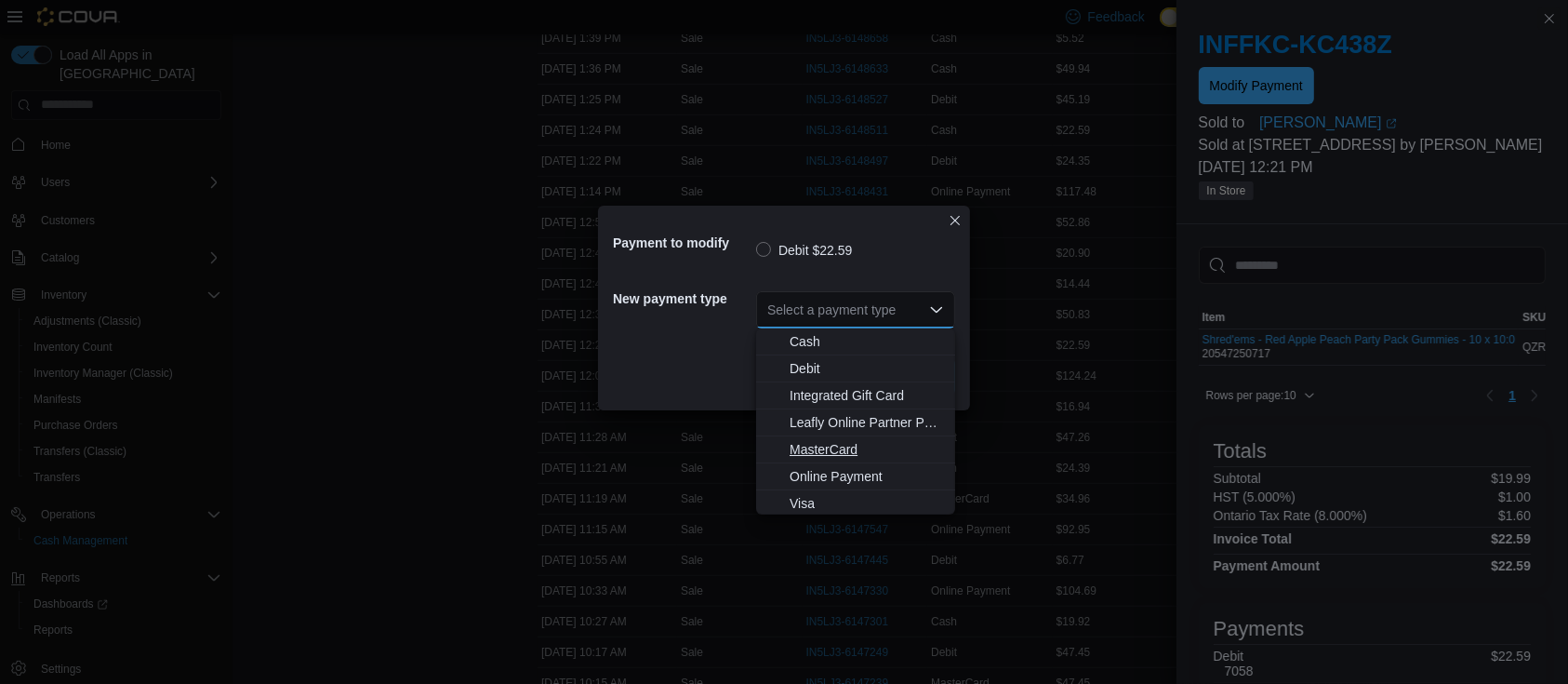
click at [833, 438] on button "MasterCard" at bounding box center [855, 450] width 199 height 27
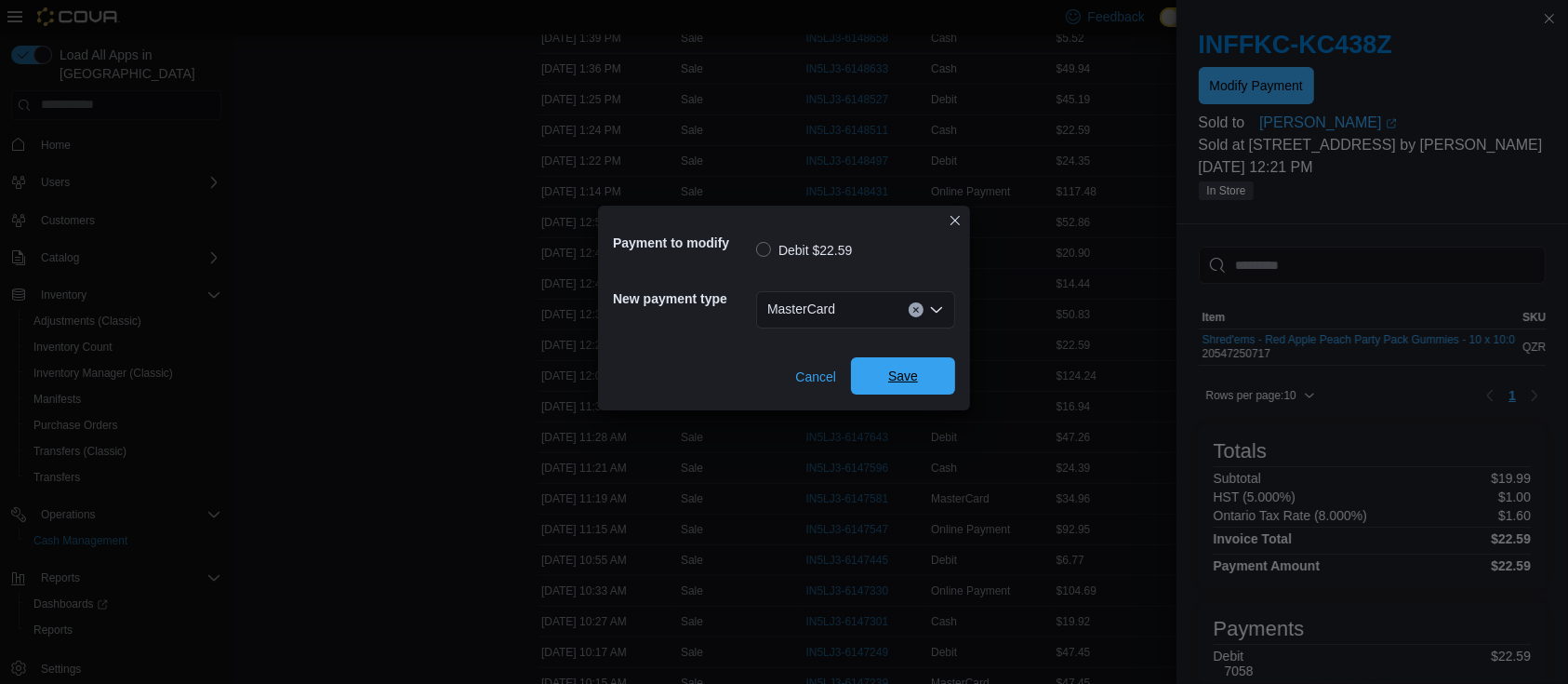
click at [904, 384] on span "Save" at bounding box center [903, 375] width 30 height 18
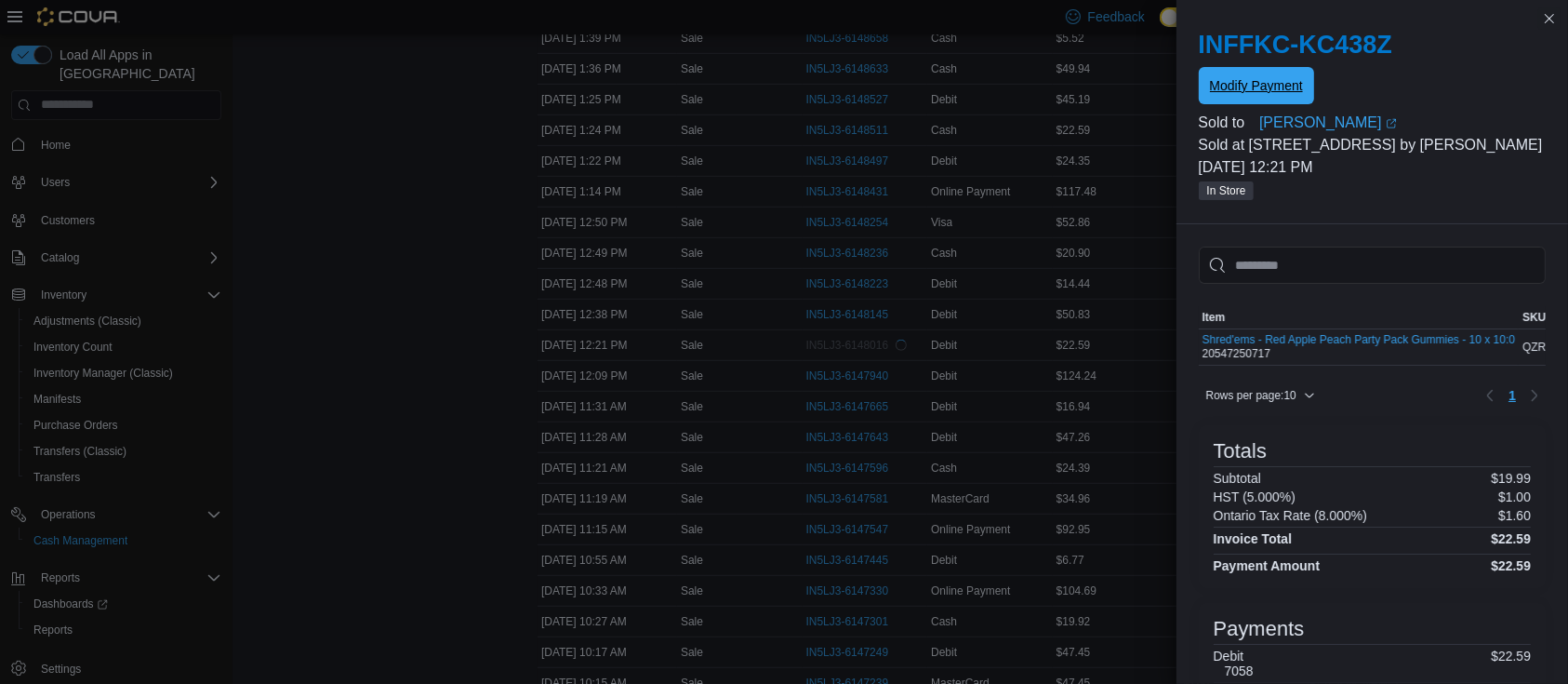
scroll to position [0, 0]
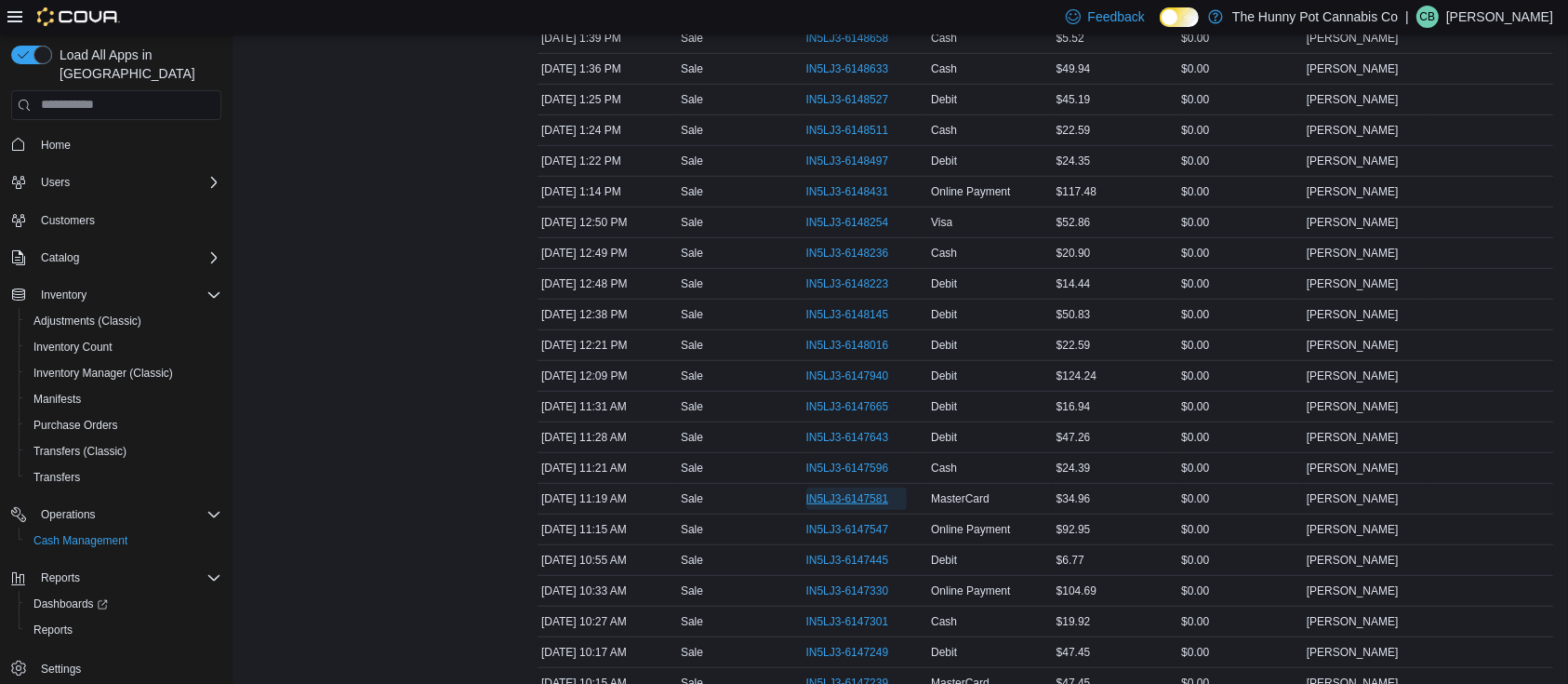
click at [872, 496] on span "IN5LJ3-6147581" at bounding box center [847, 498] width 83 height 15
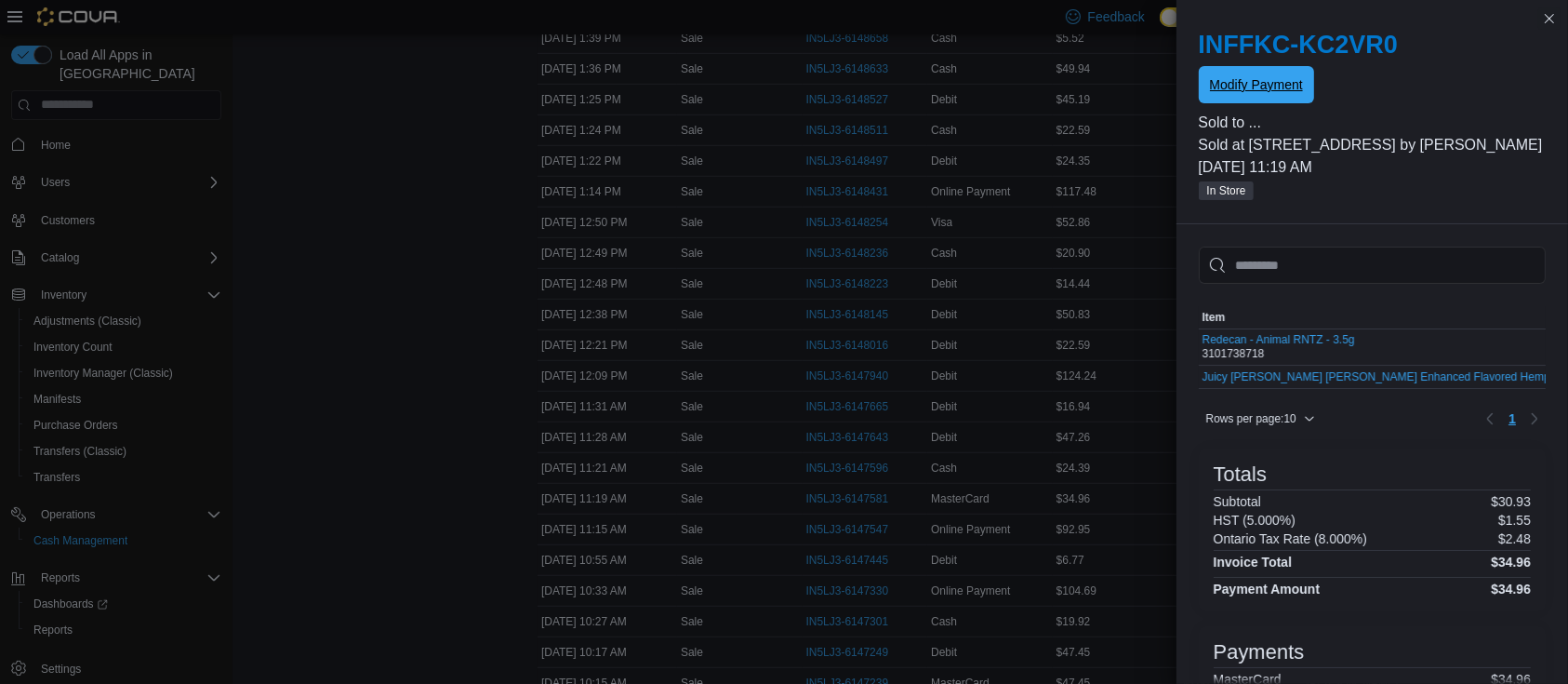
click at [1272, 71] on span "Modify Payment" at bounding box center [1256, 85] width 93 height 37
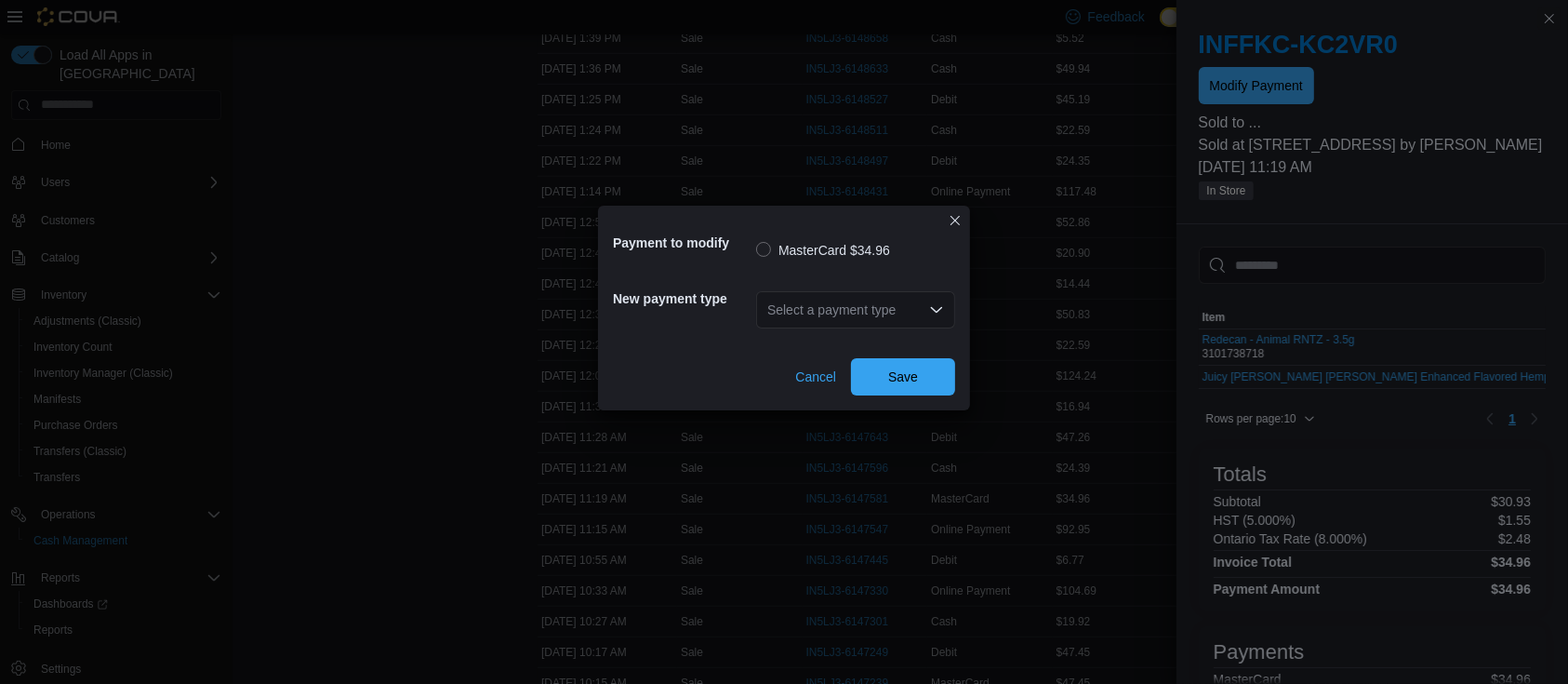
click at [804, 338] on div "Select a payment type" at bounding box center [855, 309] width 199 height 59
click at [841, 312] on div "Select a payment type" at bounding box center [855, 310] width 199 height 37
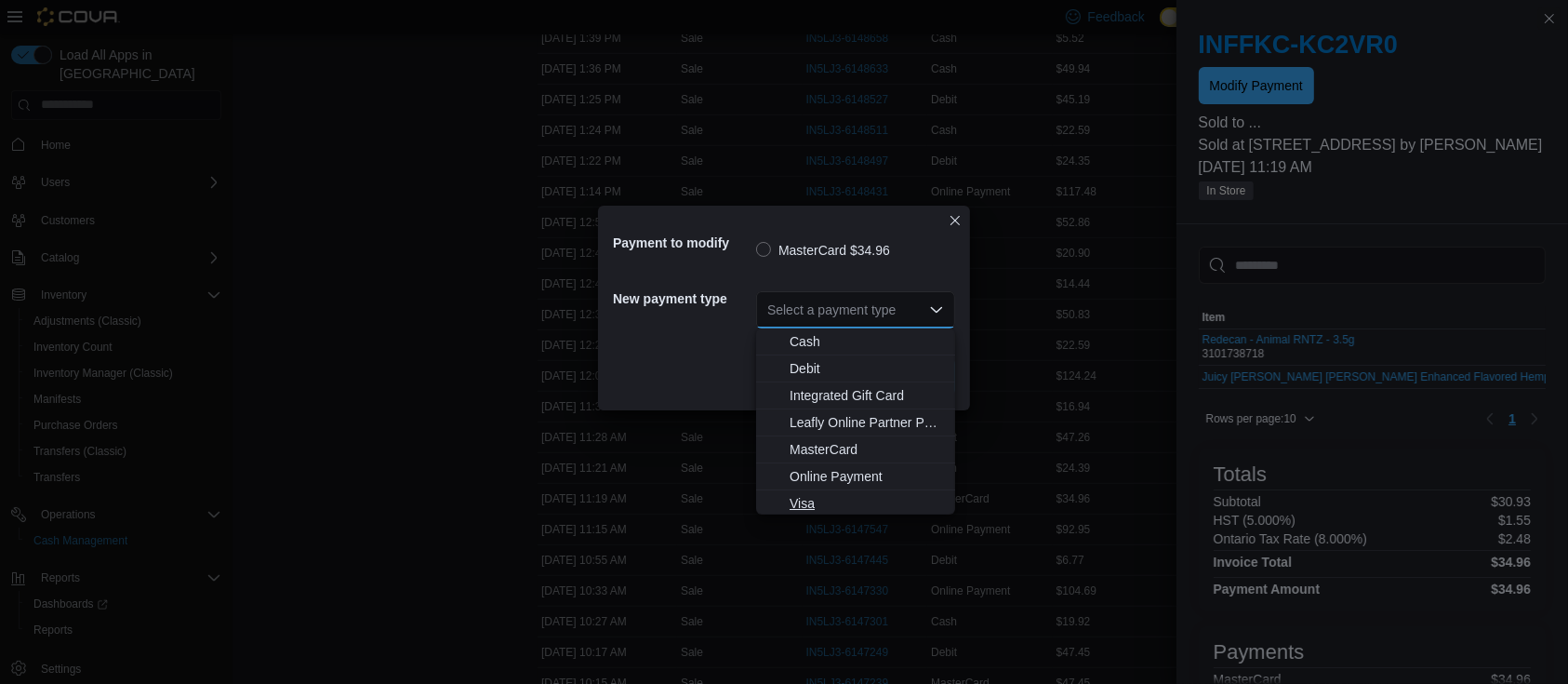
click at [813, 493] on button "Visa" at bounding box center [855, 504] width 199 height 27
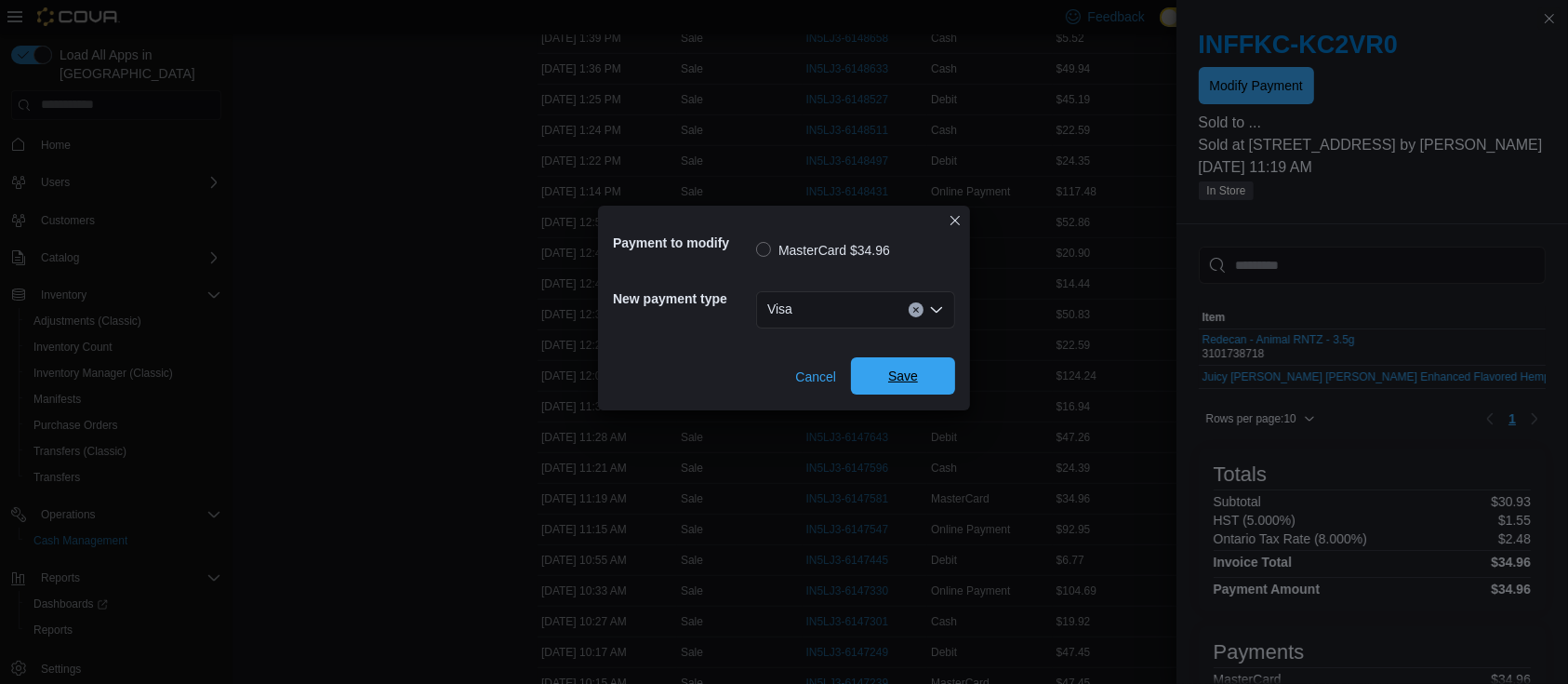
click at [904, 377] on span "Save" at bounding box center [903, 375] width 30 height 18
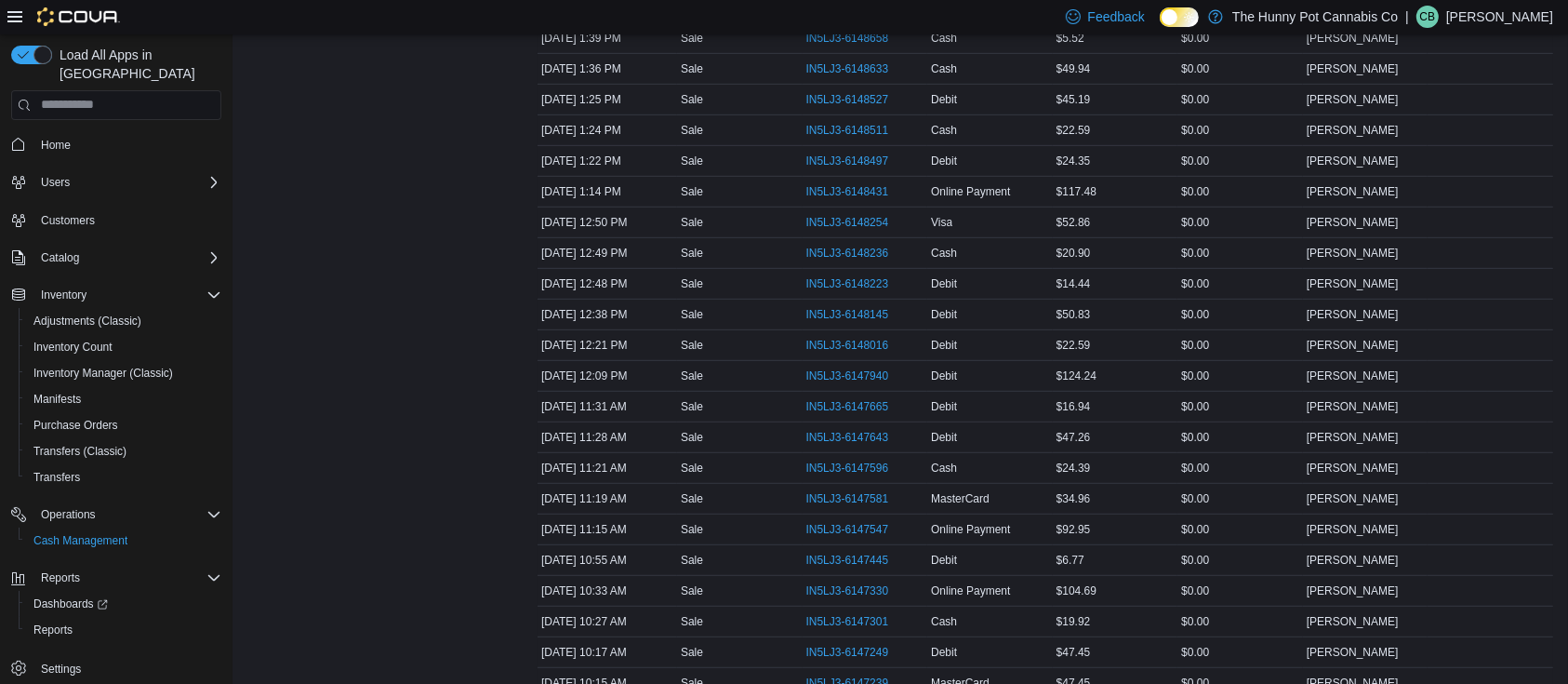
click at [394, 352] on div "Transactions Summary # of Sales 51 # of Refunds 2 Total Transactions 54 Sales S…" at bounding box center [378, 91] width 260 height 1978
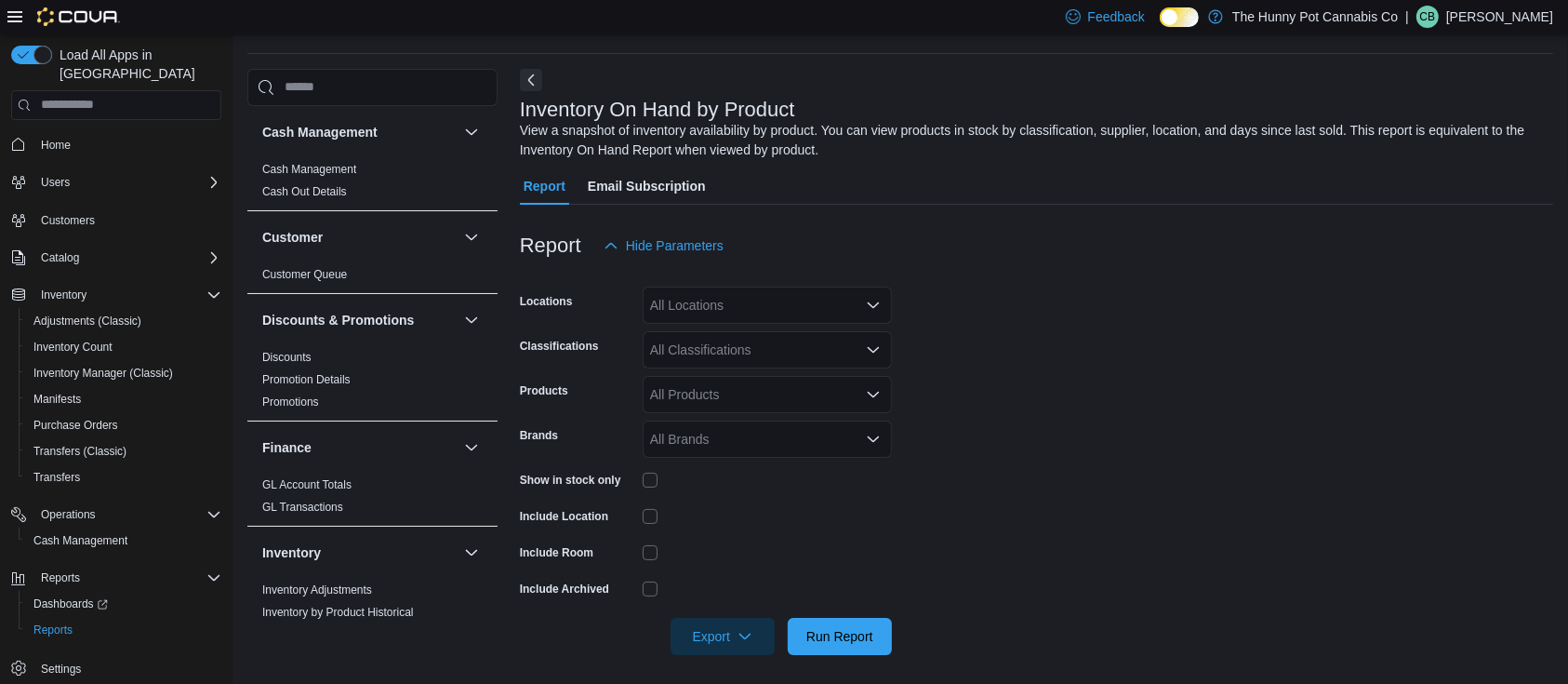
scroll to position [61, 0]
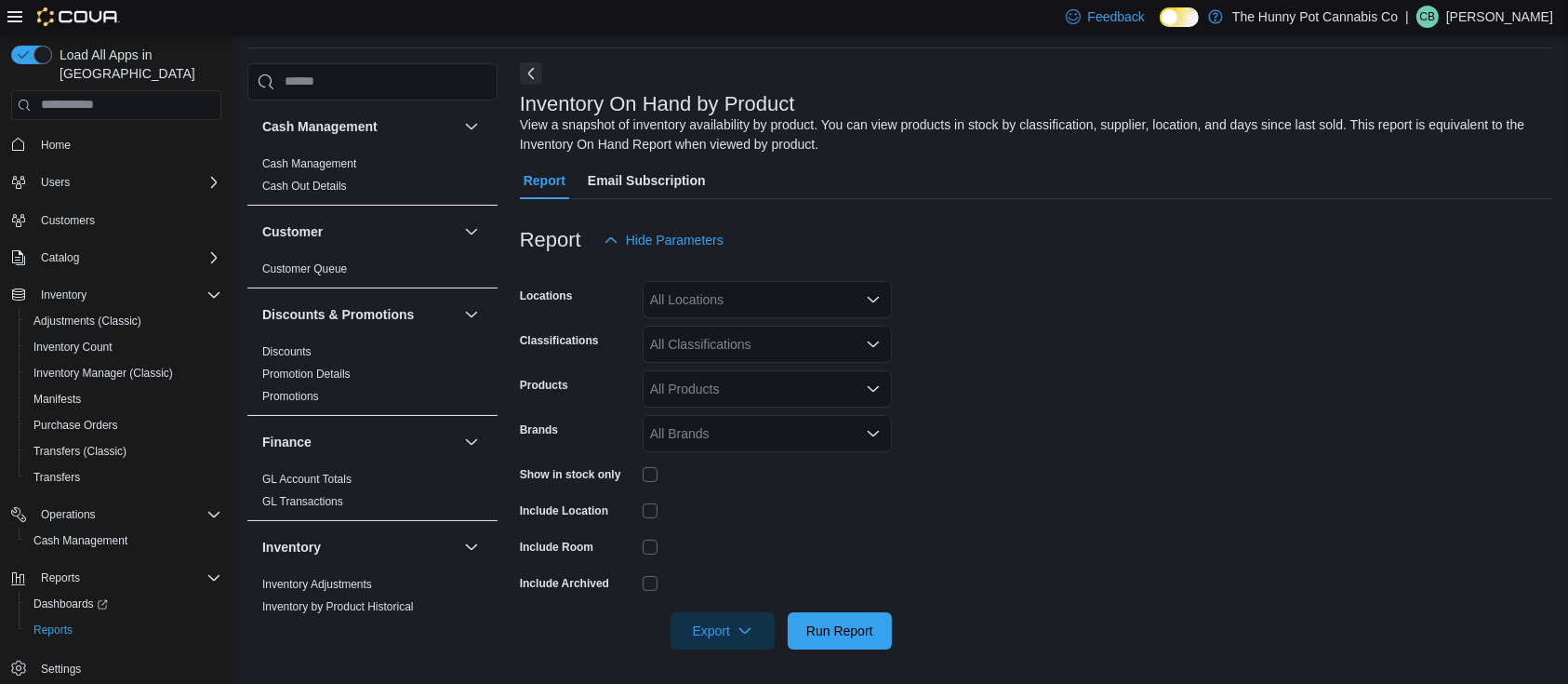
click at [531, 78] on button "Next" at bounding box center [530, 73] width 22 height 22
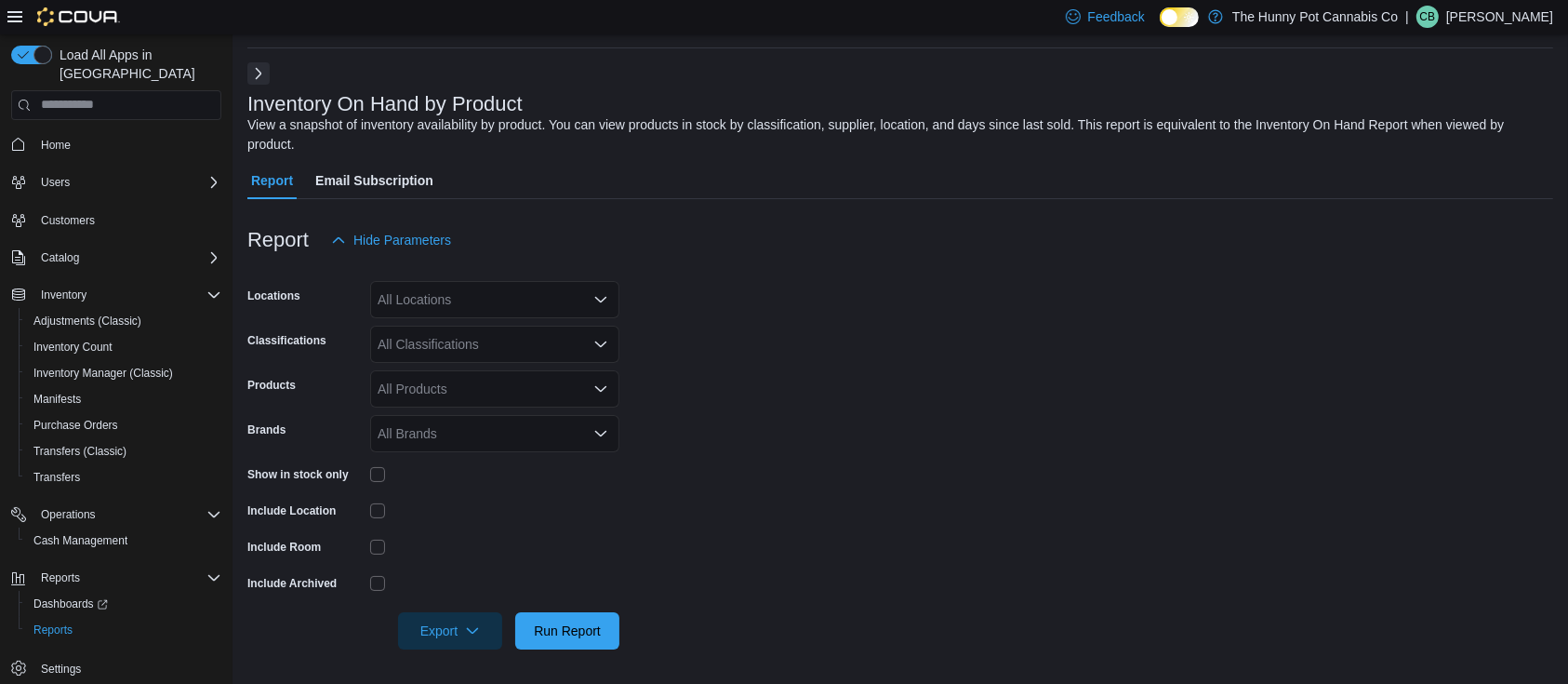
scroll to position [45, 0]
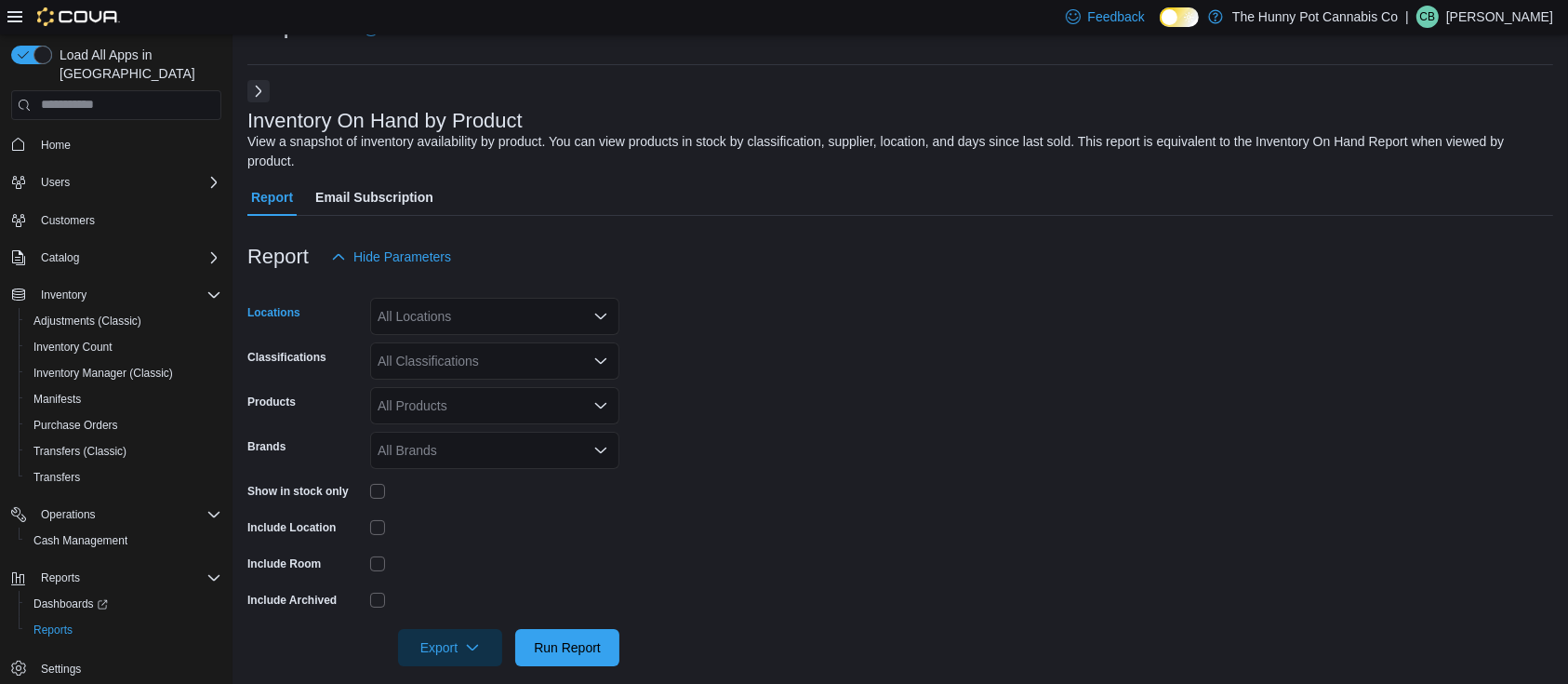
click at [554, 299] on div "All Locations" at bounding box center [494, 317] width 250 height 37
type input "***"
click at [485, 330] on span "[STREET_ADDRESS]" at bounding box center [484, 328] width 128 height 18
click at [810, 304] on form "Locations 495 Welland Ave Classifications All Classifications Products All Prod…" at bounding box center [900, 471] width 1306 height 391
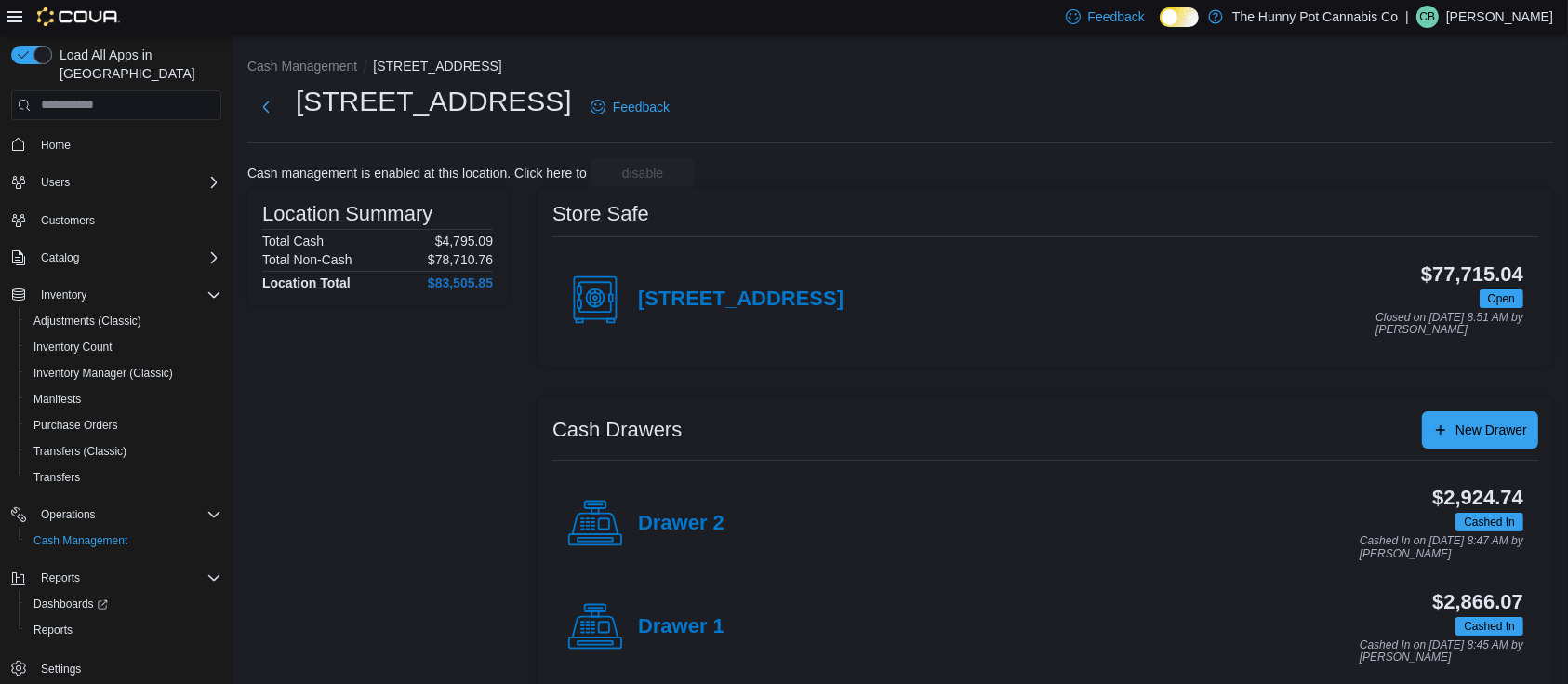
scroll to position [24, 0]
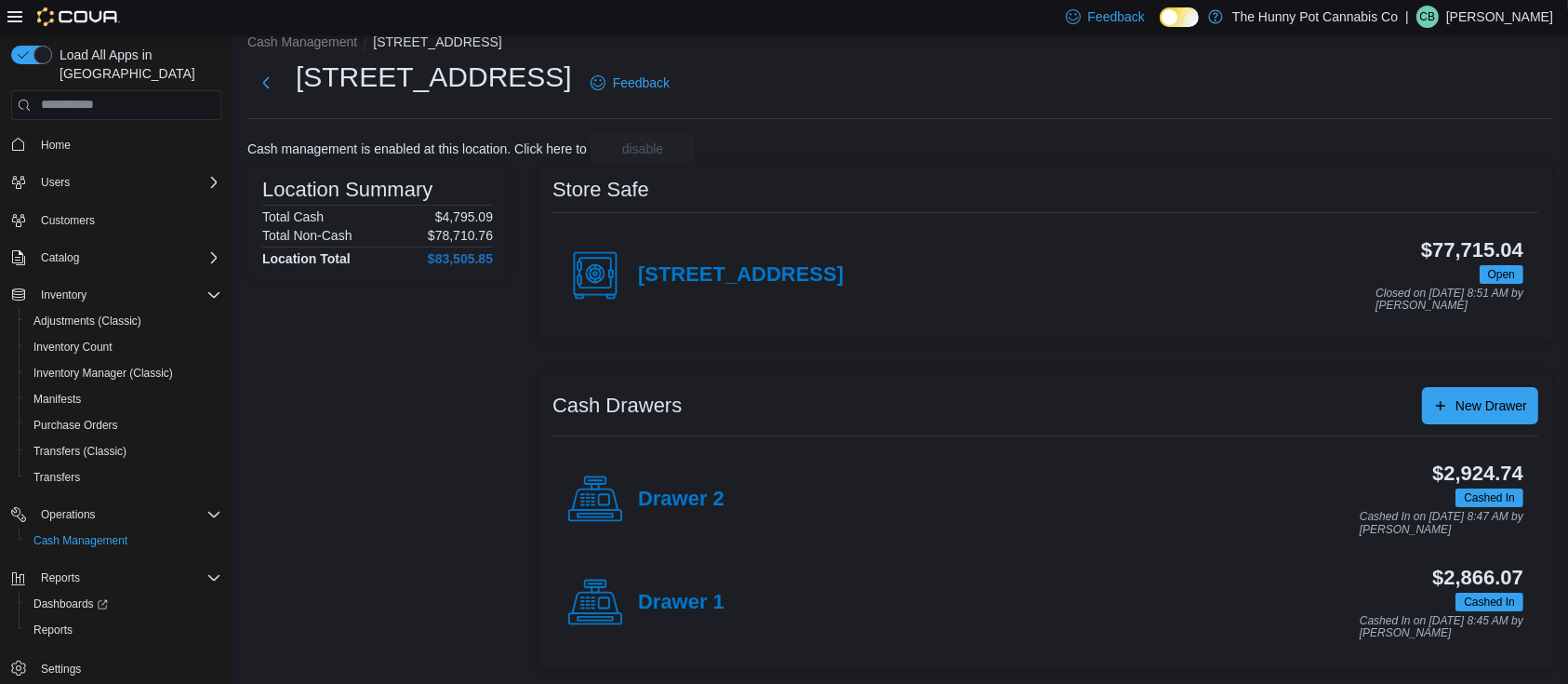
click at [704, 614] on div "Drawer 1" at bounding box center [646, 602] width 157 height 55
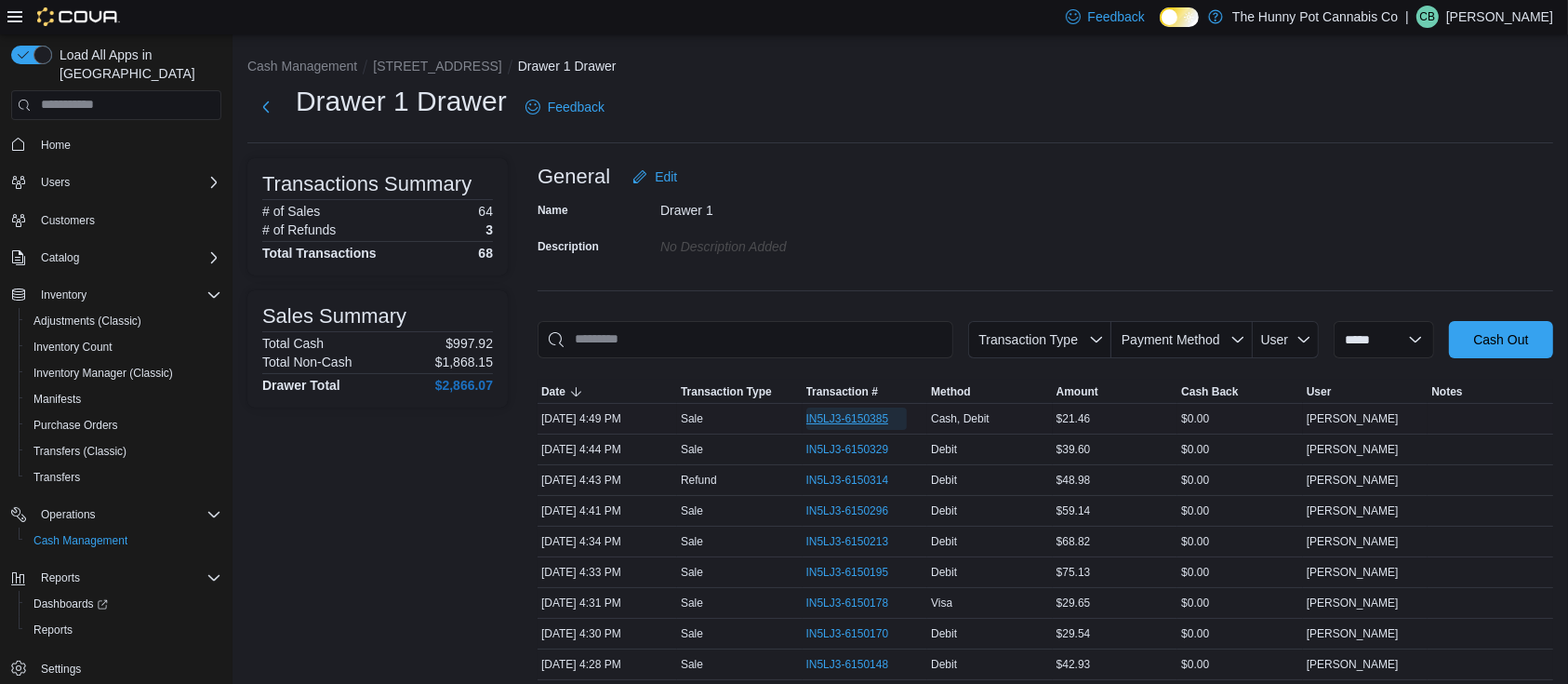
click at [851, 412] on span "IN5LJ3-6150385" at bounding box center [847, 418] width 83 height 15
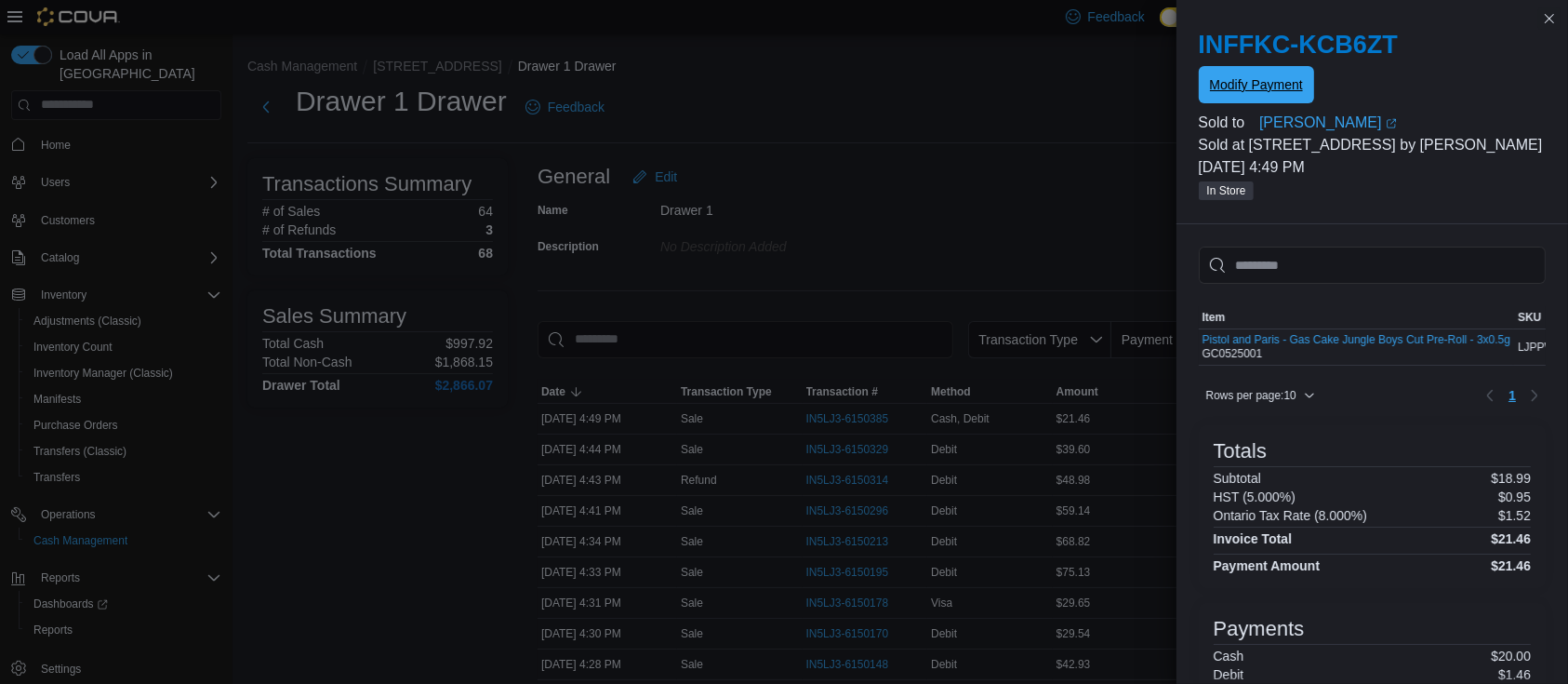
click at [1272, 79] on span "Modify Payment" at bounding box center [1256, 85] width 93 height 18
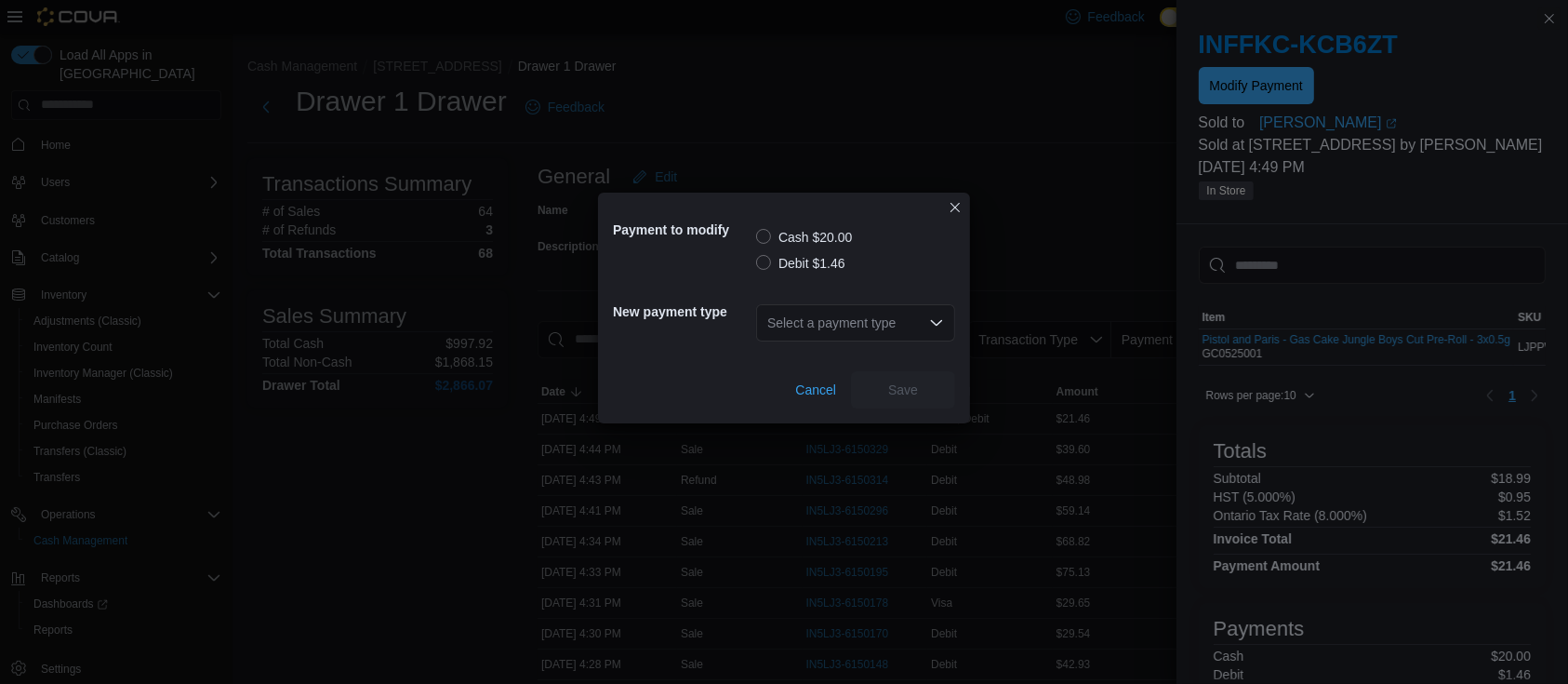
click at [791, 261] on label "Debit $1.46" at bounding box center [801, 263] width 89 height 22
click at [838, 343] on div "Select a payment type" at bounding box center [855, 323] width 199 height 59
click at [869, 331] on div "Select a payment type" at bounding box center [855, 323] width 199 height 37
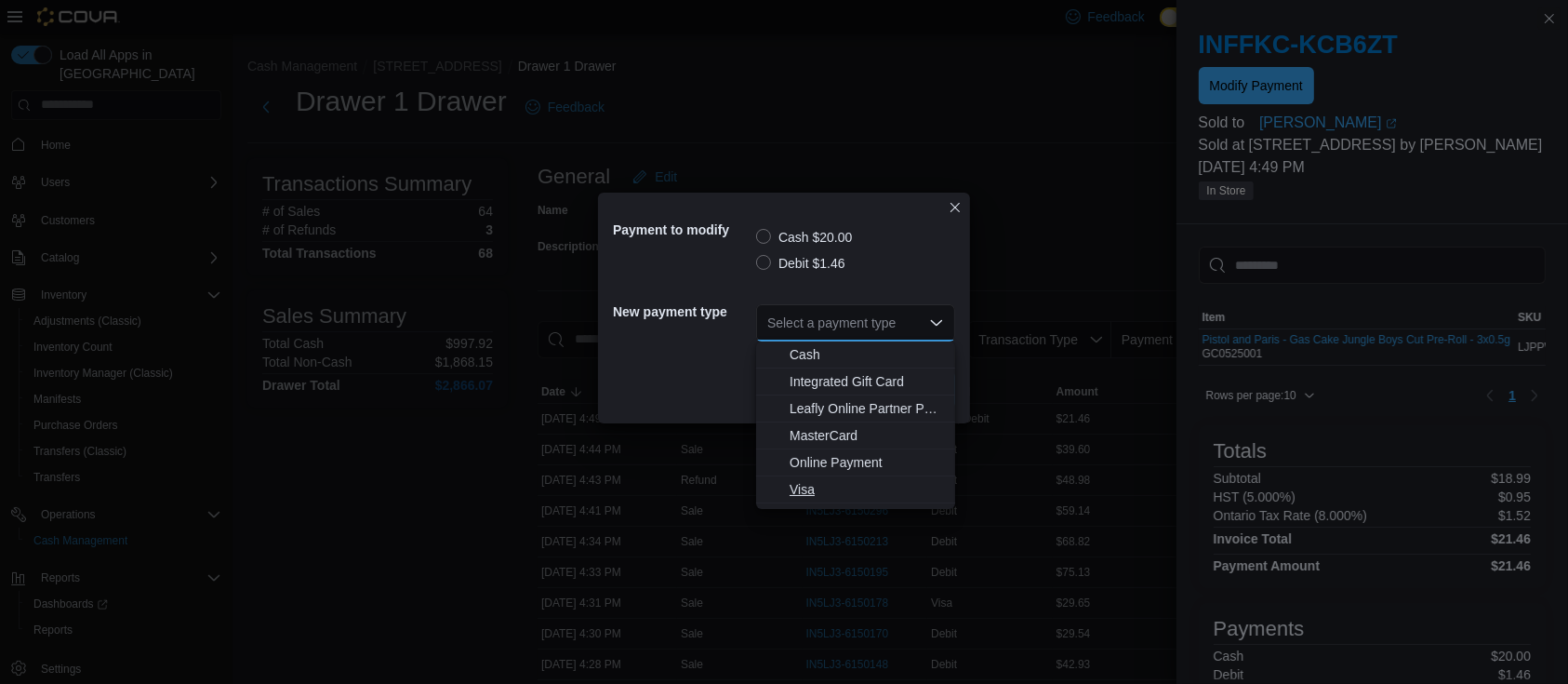
click at [819, 478] on button "Visa" at bounding box center [855, 490] width 199 height 27
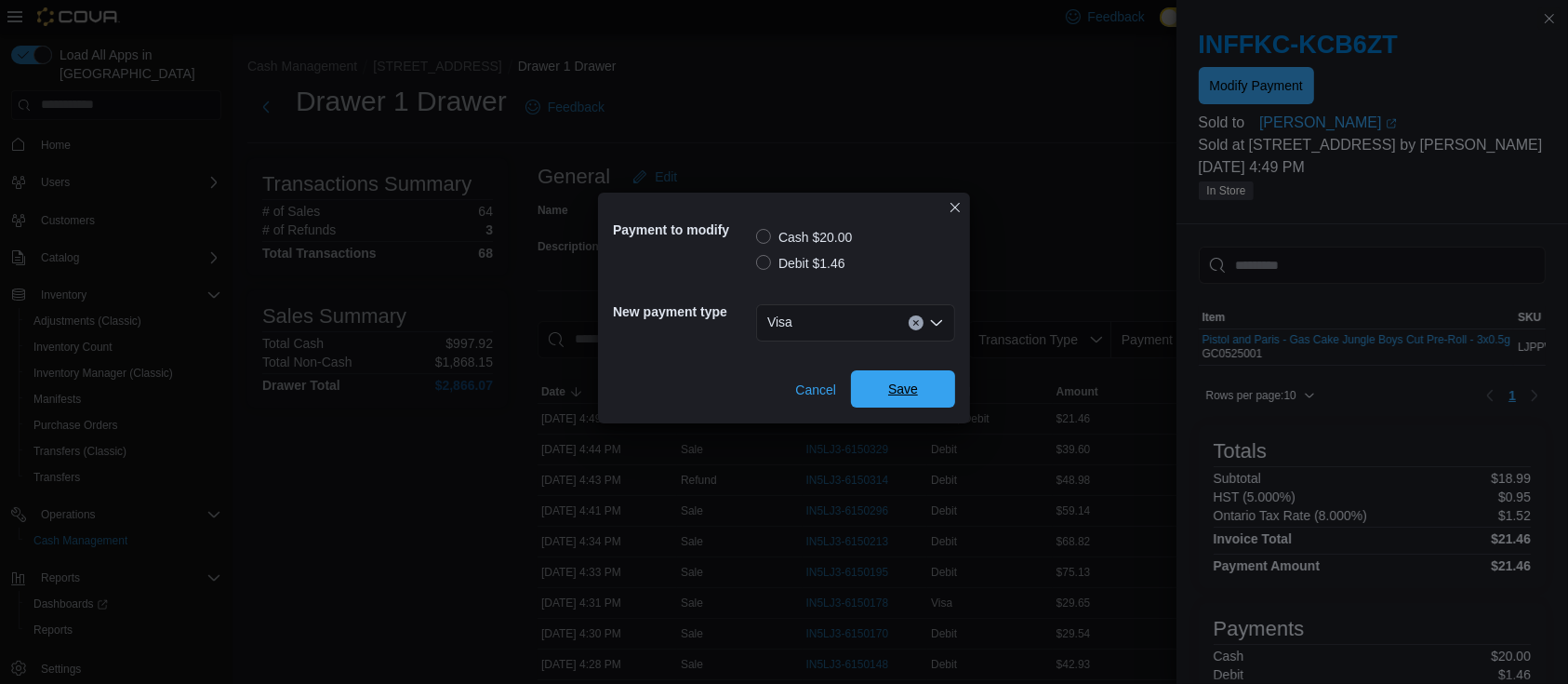
click at [891, 384] on span "Save" at bounding box center [903, 389] width 30 height 18
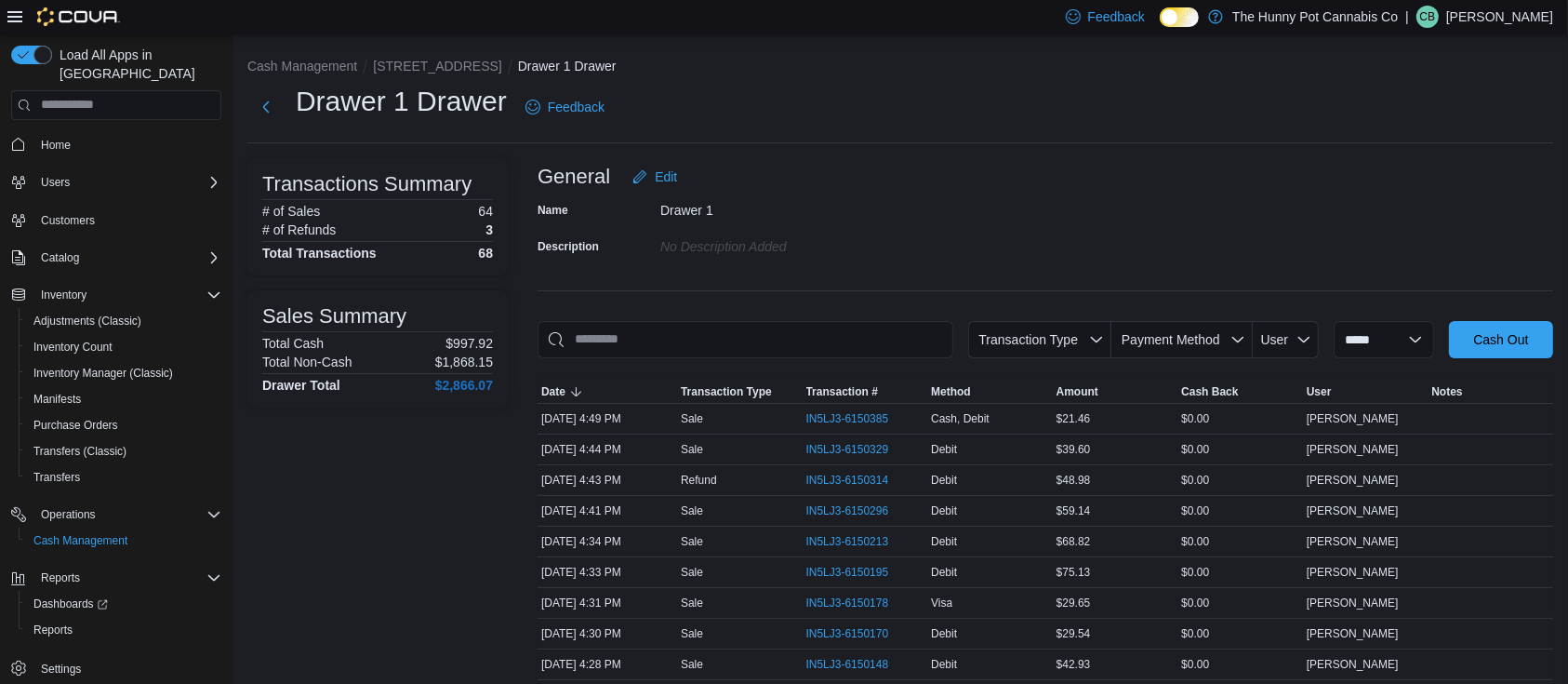
click at [1035, 206] on div "Name Drawer 1 Description No Description added" at bounding box center [1046, 227] width 1016 height 65
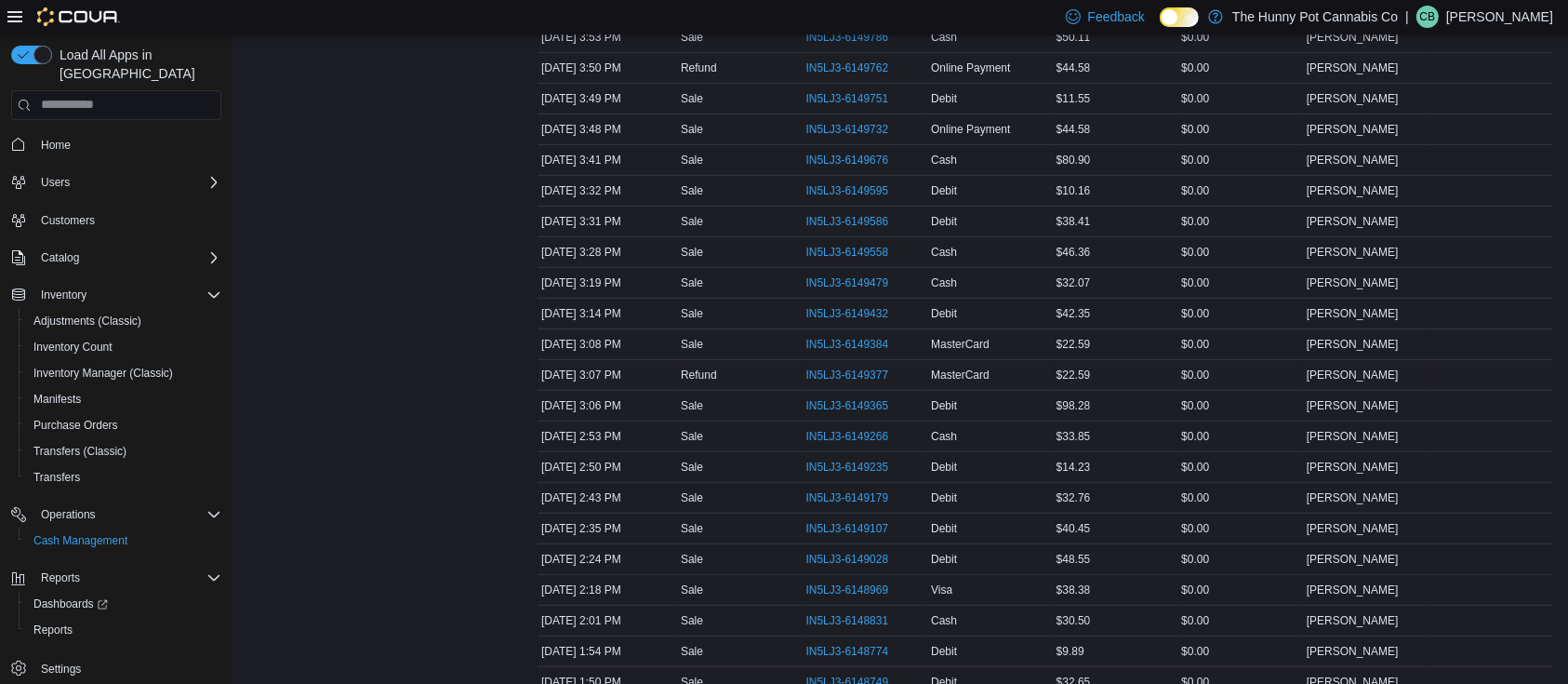
scroll to position [1270, 0]
click at [1484, 252] on div at bounding box center [1489, 255] width 125 height 8
click at [424, 428] on div "Transactions Summary # of Sales 64 # of Refunds 3 Total Transactions 68 Sales S…" at bounding box center [378, 91] width 260 height 2409
drag, startPoint x: 853, startPoint y: 373, endPoint x: 719, endPoint y: 364, distance: 134.3
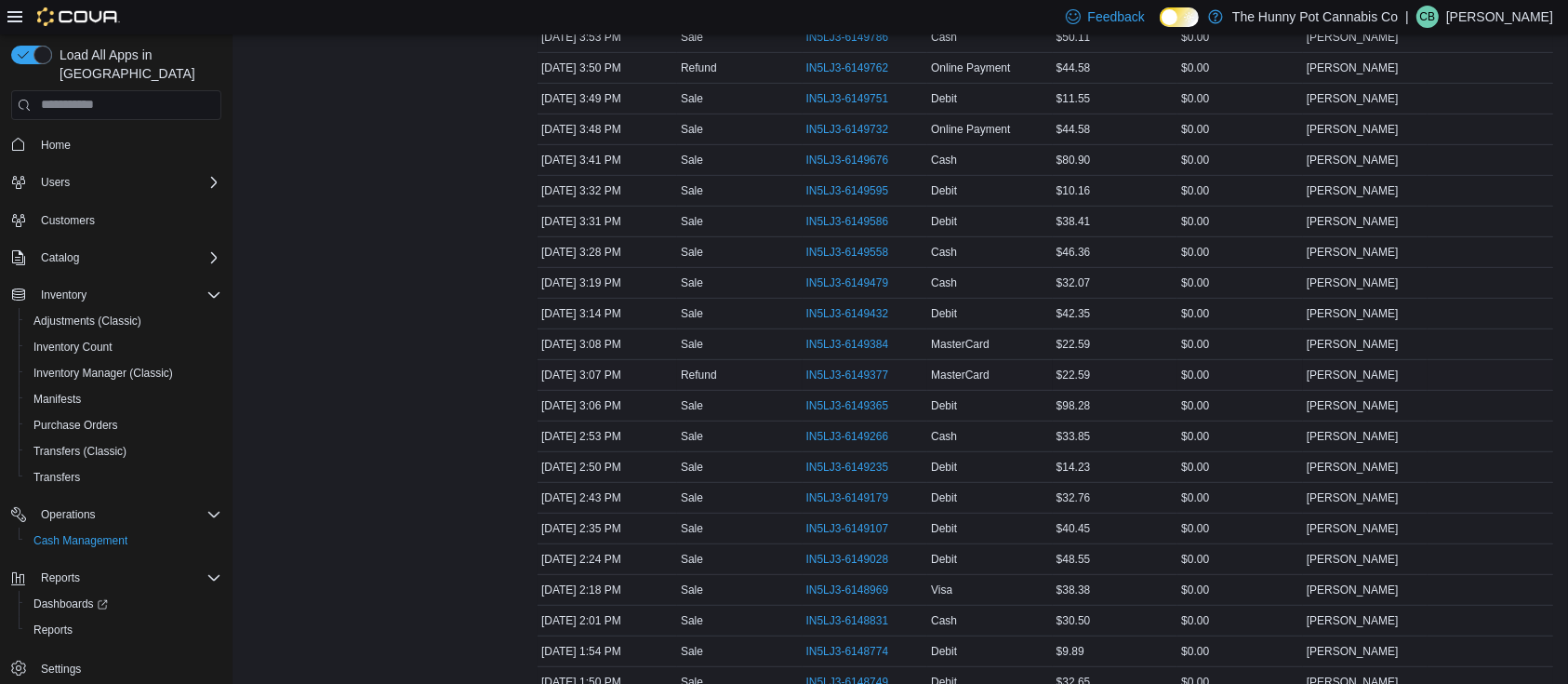
click at [719, 364] on div "Refund" at bounding box center [739, 375] width 125 height 22
click at [855, 368] on span "IN5LJ3-6149377" at bounding box center [847, 374] width 83 height 15
